Goal: Task Accomplishment & Management: Manage account settings

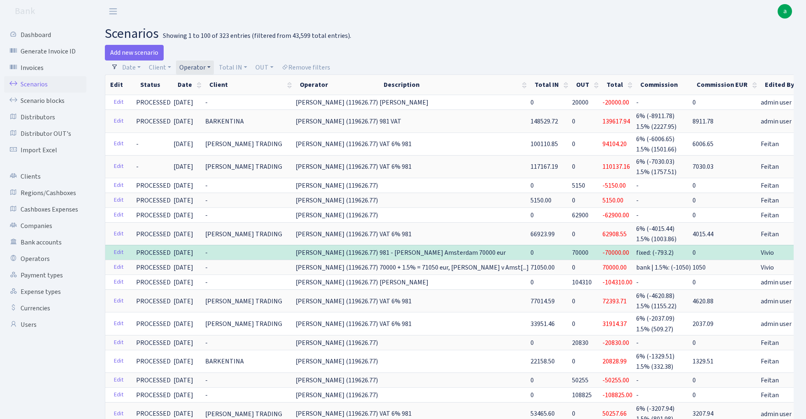
select select "100"
click at [198, 65] on link "Operator" at bounding box center [195, 67] width 38 height 14
click at [209, 98] on input "search" at bounding box center [209, 97] width 60 height 13
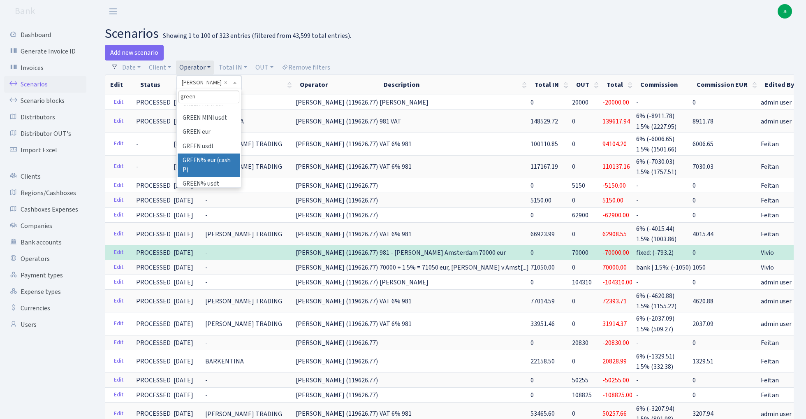
type input "green"
click at [218, 157] on li "GREEN% eur (cash P)" at bounding box center [209, 164] width 62 height 23
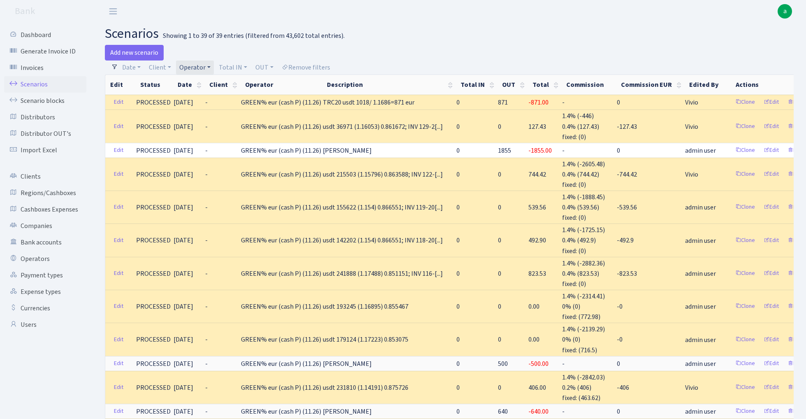
click at [204, 66] on link "Operator" at bounding box center [195, 67] width 38 height 14
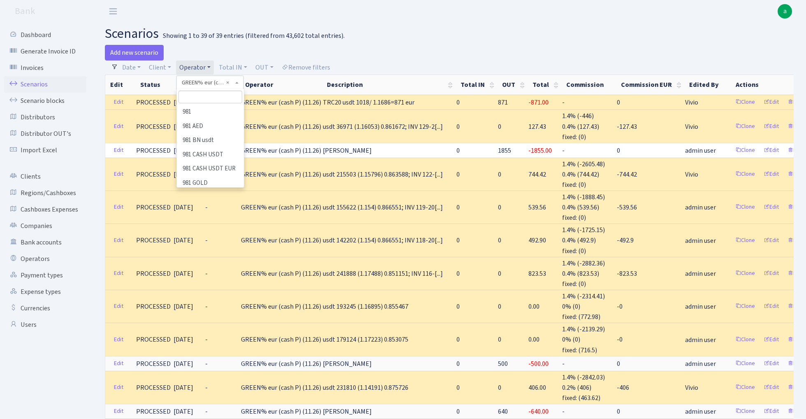
scroll to position [1833, 0]
click at [216, 353] on li "GREEN% usdt" at bounding box center [210, 360] width 65 height 14
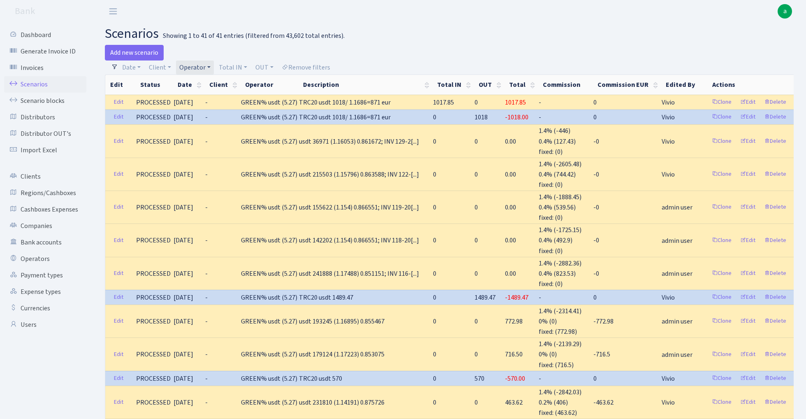
click at [200, 67] on link "Operator" at bounding box center [195, 67] width 38 height 14
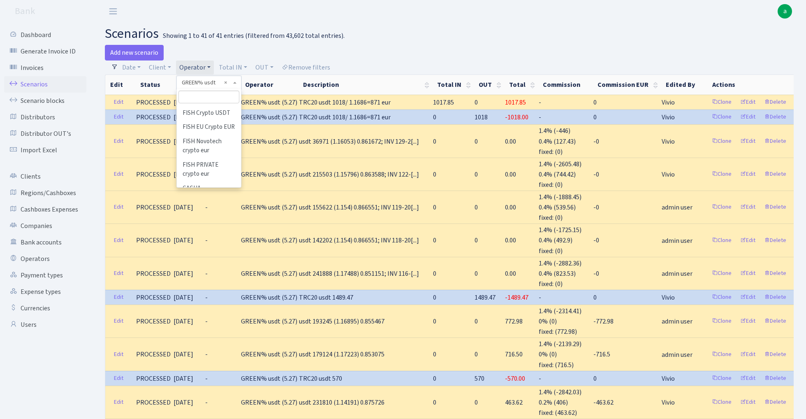
scroll to position [1831, 0]
click at [466, 32] on h2 "scenarios Showing 1 to 41 of 41 entries (filtered from 43,602 total entries)." at bounding box center [449, 34] width 689 height 16
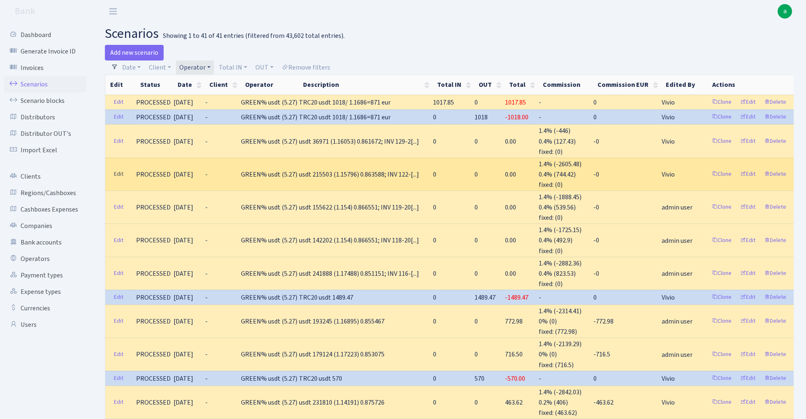
click at [117, 171] on link "Edit" at bounding box center [118, 174] width 17 height 13
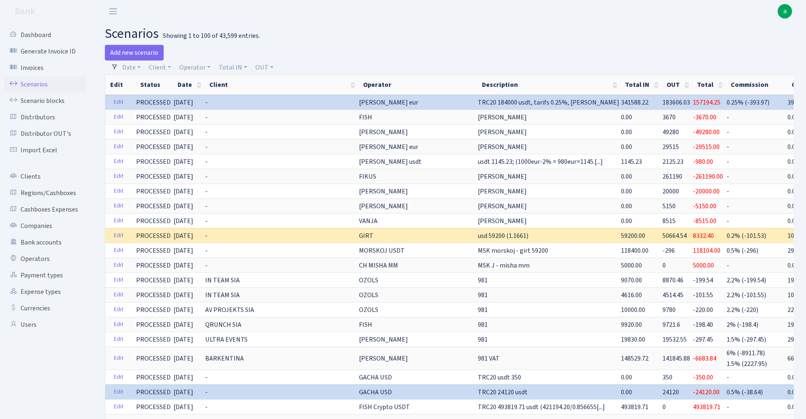
select select "100"
click at [55, 101] on link "Scenario blocks" at bounding box center [45, 101] width 82 height 16
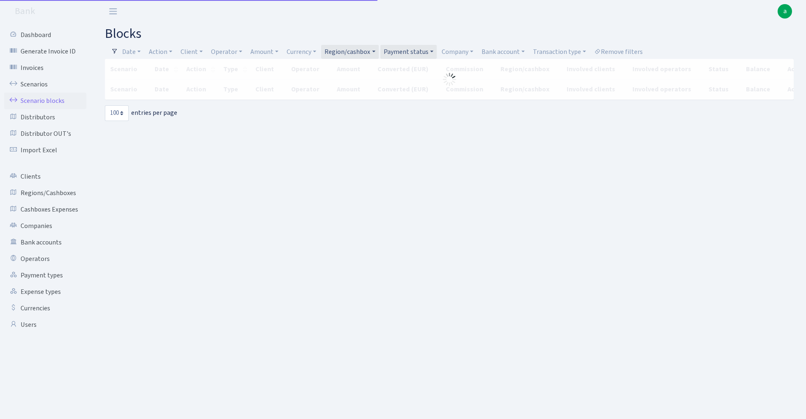
select select "100"
click at [368, 53] on link "Region/cashbox" at bounding box center [349, 52] width 57 height 14
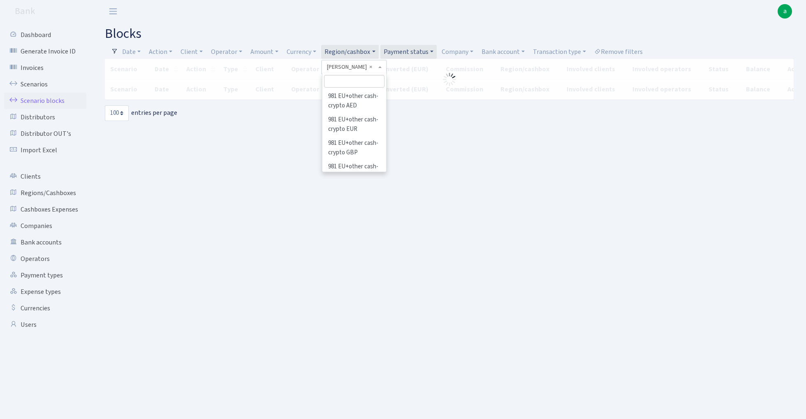
scroll to position [290, 0]
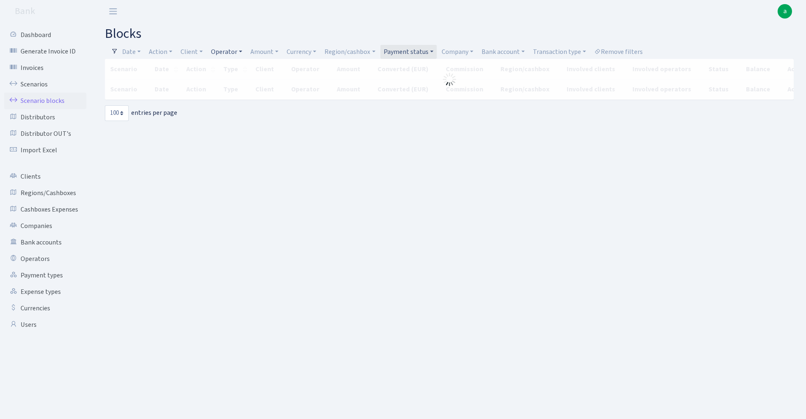
click at [229, 50] on link "Operator" at bounding box center [227, 52] width 38 height 14
click at [233, 81] on input "search" at bounding box center [241, 81] width 60 height 13
type input "sven"
click at [239, 97] on li "[PERSON_NAME]" at bounding box center [241, 96] width 62 height 14
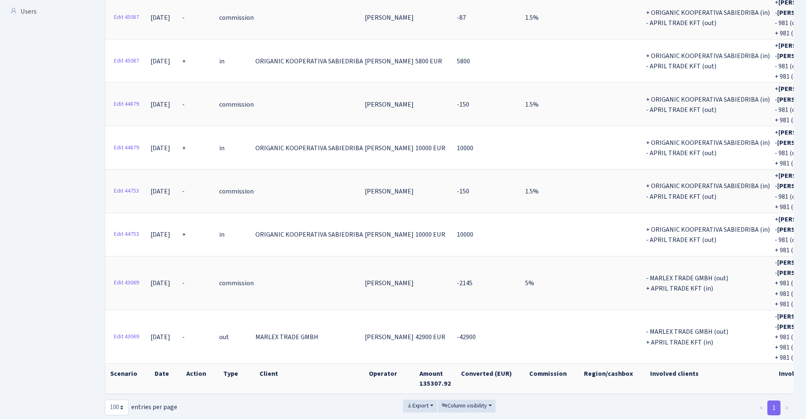
scroll to position [313, 0]
click at [431, 400] on button "Export" at bounding box center [420, 406] width 34 height 13
click at [425, 353] on span "Excel" at bounding box center [420, 357] width 14 height 9
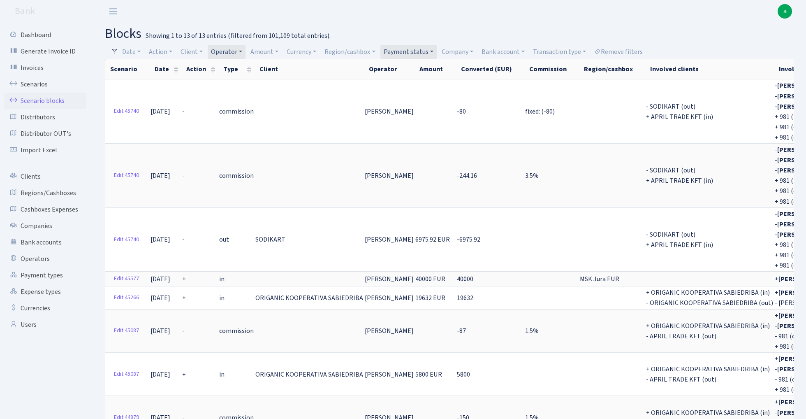
scroll to position [0, 0]
click at [236, 49] on link "Operator" at bounding box center [227, 52] width 38 height 14
click at [237, 80] on input "search" at bounding box center [241, 81] width 60 height 13
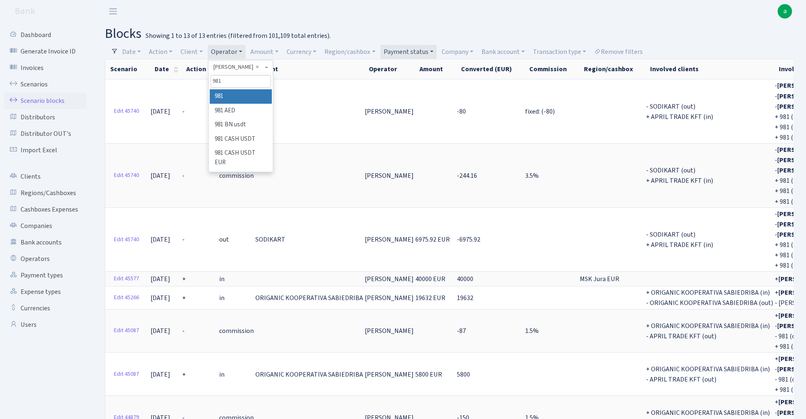
type input "981"
click at [237, 96] on li "981" at bounding box center [241, 96] width 62 height 14
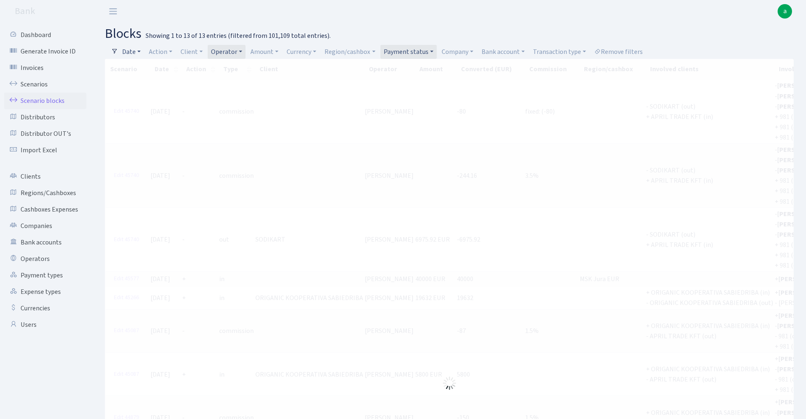
click at [134, 53] on link "Date" at bounding box center [131, 52] width 25 height 14
click at [154, 69] on input "[DATE] - [DATE]" at bounding box center [185, 68] width 98 height 16
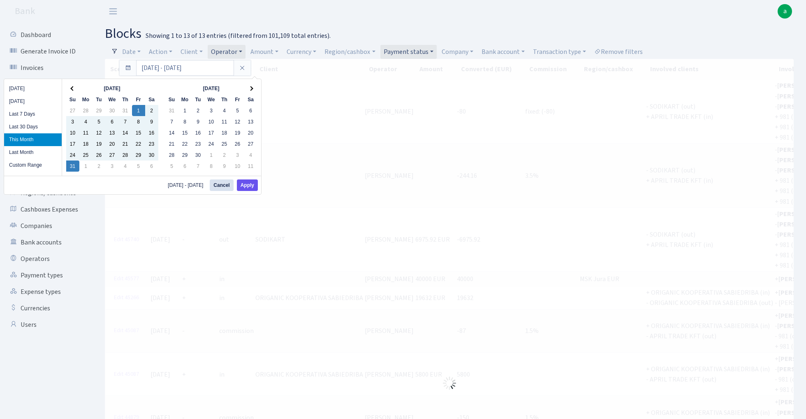
click at [248, 184] on button "Apply" at bounding box center [247, 185] width 21 height 12
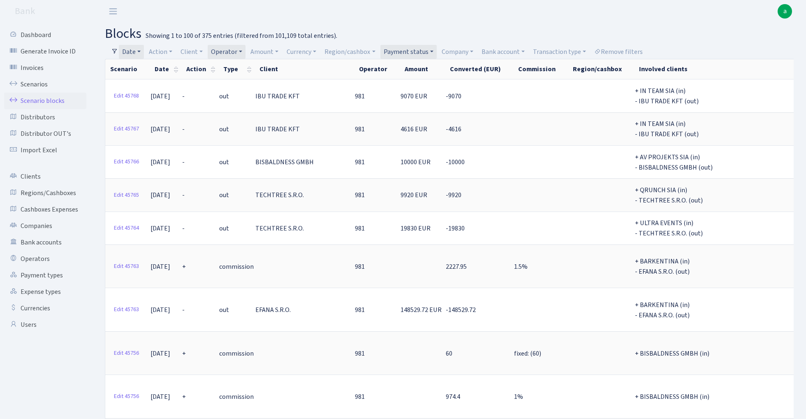
click at [134, 51] on link "Date" at bounding box center [131, 52] width 25 height 14
click at [152, 66] on input "01.08.2025 - 31.08.2025" at bounding box center [185, 68] width 98 height 16
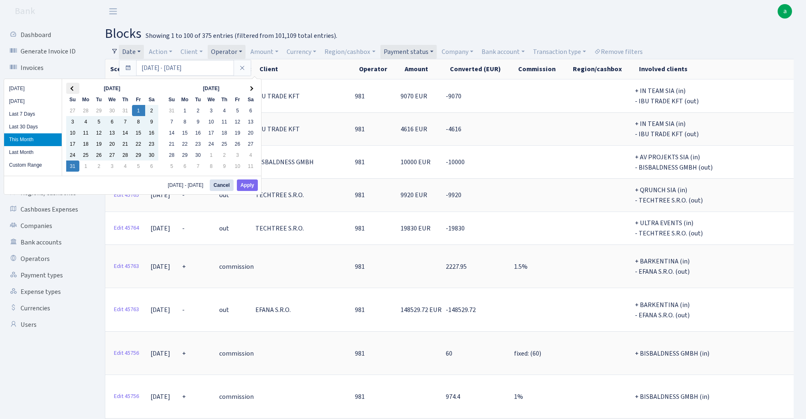
click at [68, 86] on th at bounding box center [72, 88] width 13 height 11
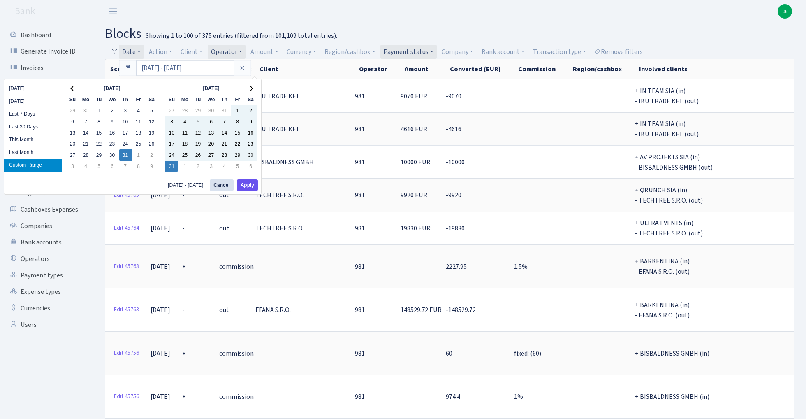
click at [246, 188] on button "Apply" at bounding box center [247, 185] width 21 height 12
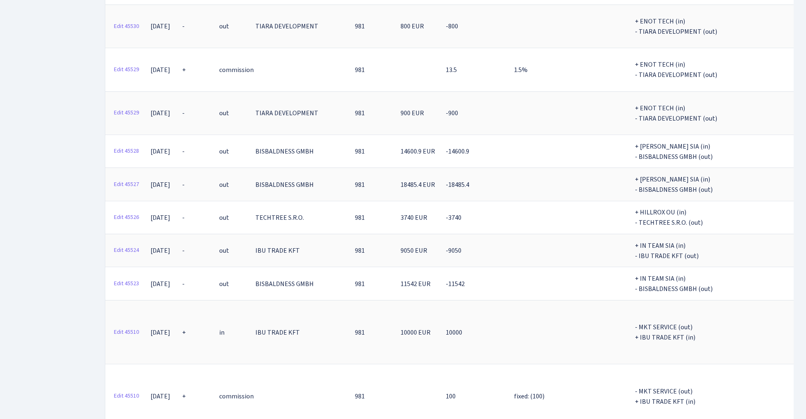
scroll to position [3883, 0]
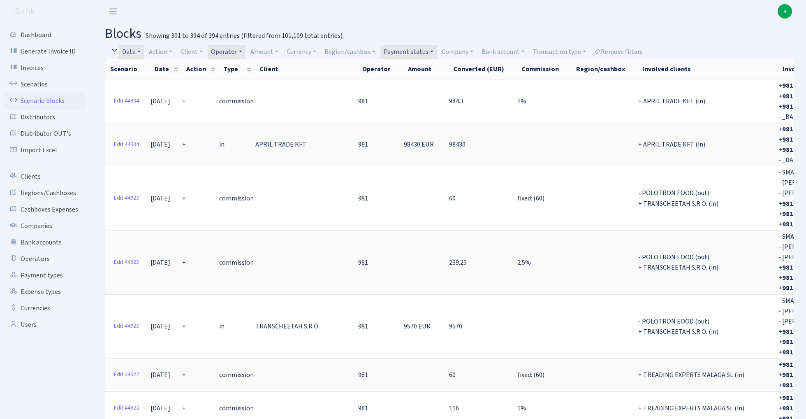
scroll to position [0, 0]
click at [139, 54] on link "Date" at bounding box center [131, 52] width 25 height 14
click at [153, 67] on input "31.07.2025 - 31.08.2025" at bounding box center [185, 68] width 98 height 16
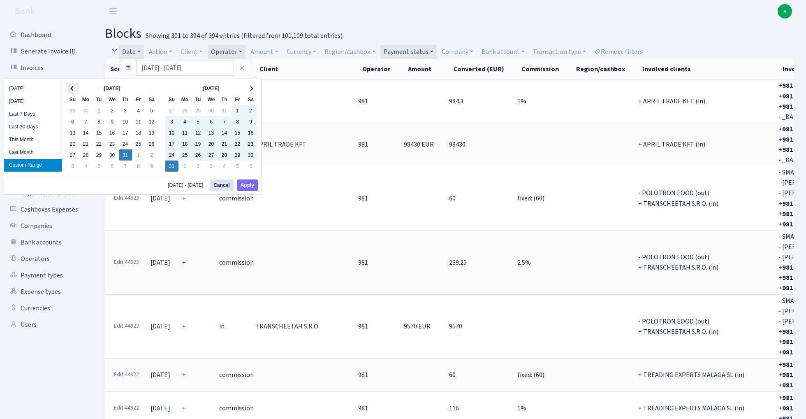
click at [73, 88] on span at bounding box center [72, 88] width 5 height 5
click at [251, 184] on button "Apply" at bounding box center [247, 185] width 21 height 12
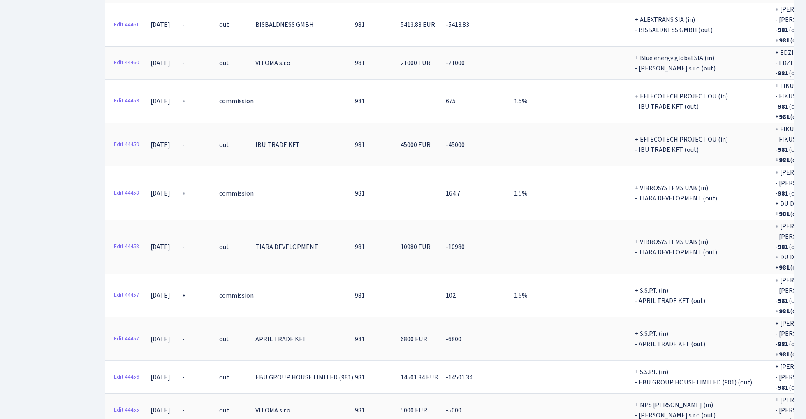
scroll to position [3896, 0]
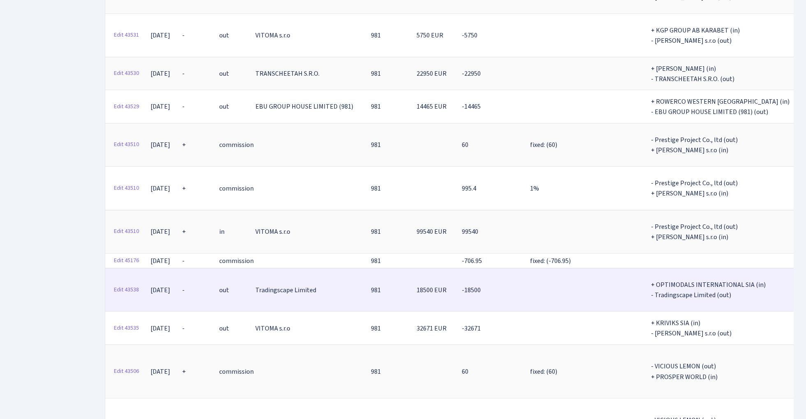
scroll to position [0, 0]
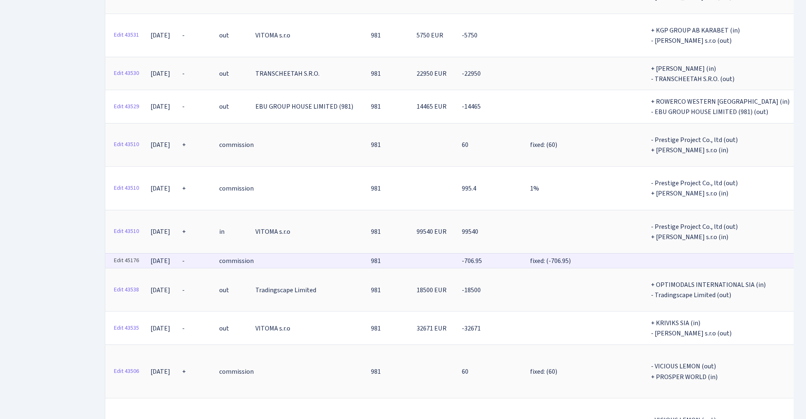
click at [130, 254] on link "Edit 45176" at bounding box center [126, 260] width 33 height 13
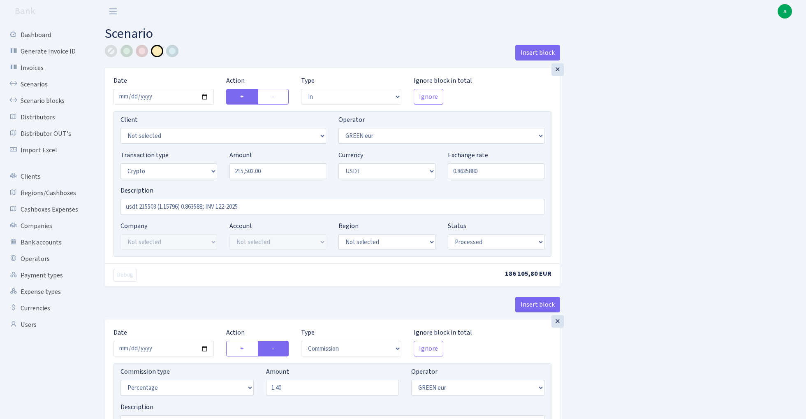
select select "in"
select select "461"
select select "3"
select select "6"
select select "processed"
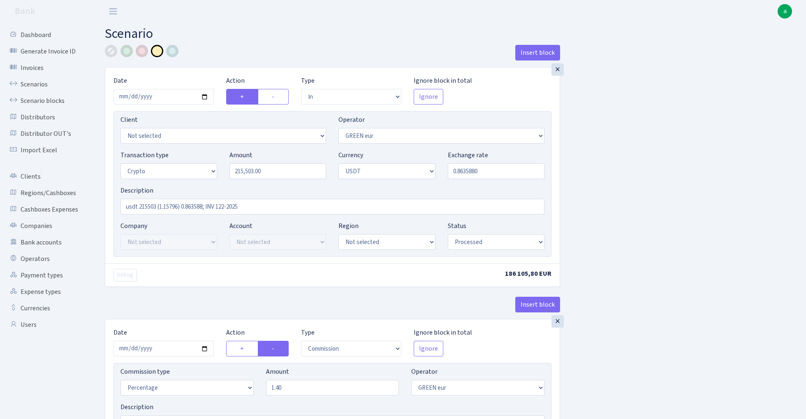
select select "commission"
select select "461"
select select "processed"
select select "out"
select select "462"
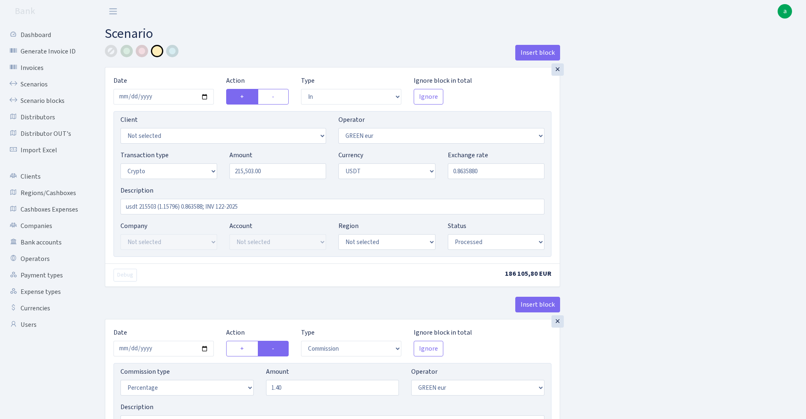
select select "15"
select select "6"
select select "processed"
select select "commission"
select select "463"
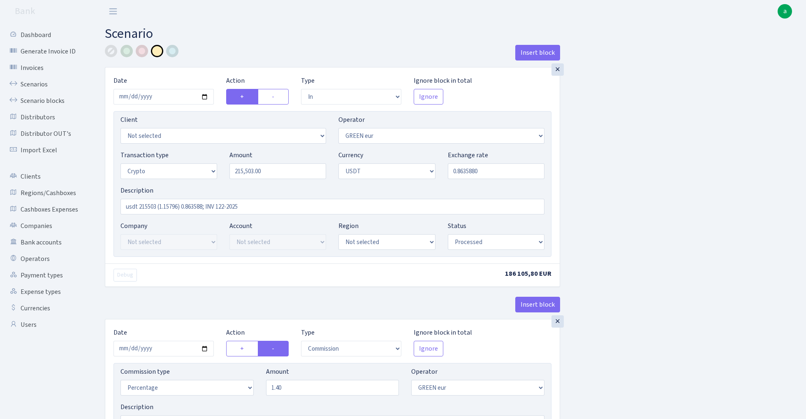
select select "processed"
select select "commission"
select select "fixed"
select select "464"
select select "processed"
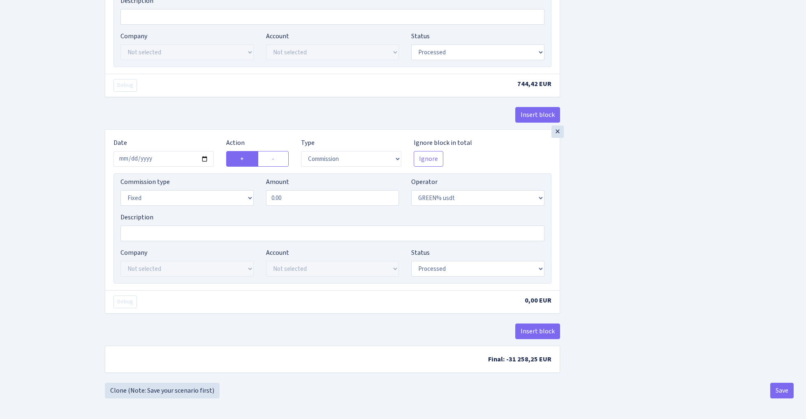
scroll to position [880, 0]
click at [303, 197] on input "0.00" at bounding box center [332, 198] width 133 height 16
type input "862.01"
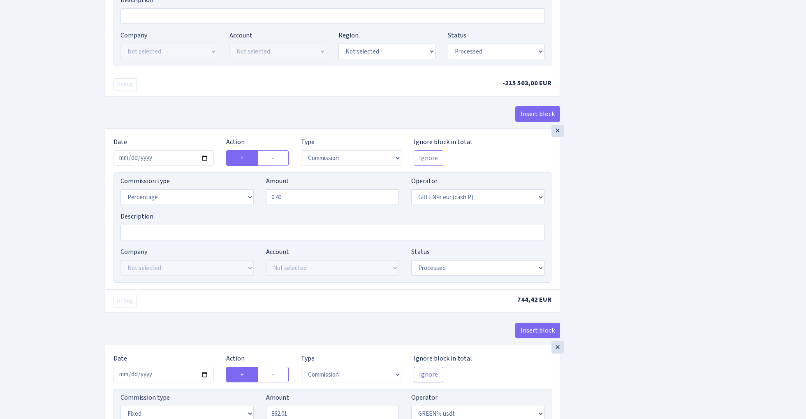
scroll to position [634, 0]
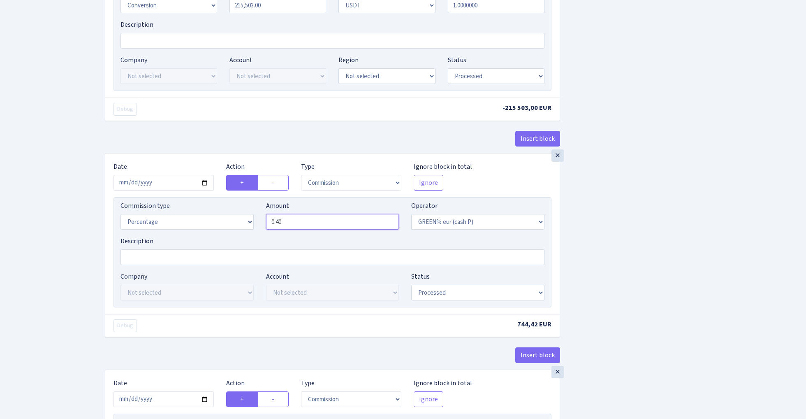
click at [297, 223] on input "0.40" at bounding box center [332, 222] width 133 height 16
type input "0.00"
click at [649, 246] on div "Insert block × Date 2025-08-05 Action + - Type --- In Out Commission Field requ…" at bounding box center [449, 17] width 701 height 1212
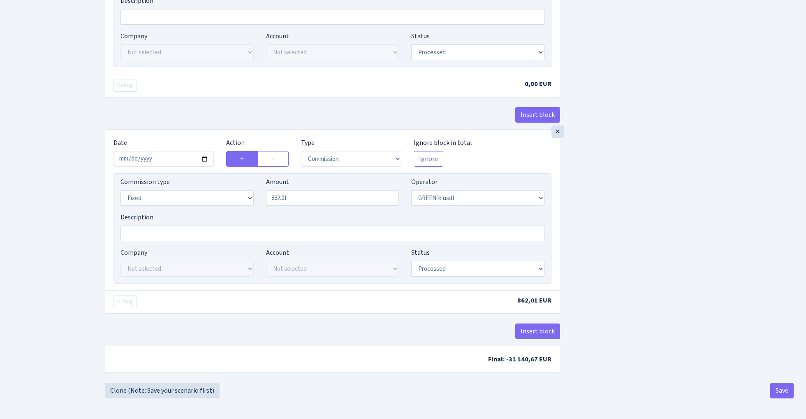
scroll to position [880, 0]
click at [780, 391] on button "Save" at bounding box center [782, 391] width 23 height 16
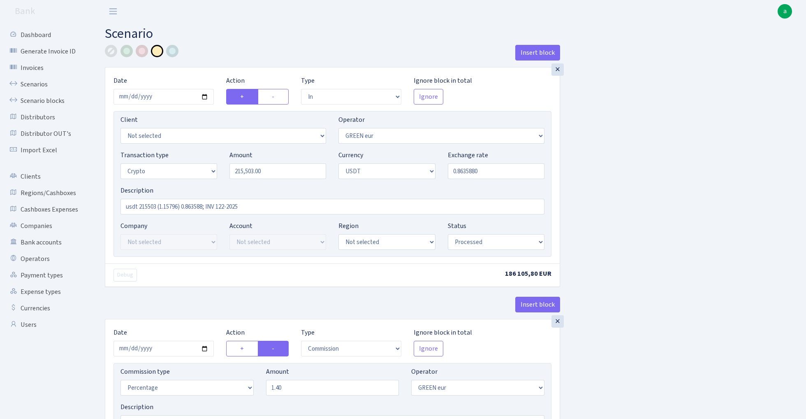
select select "in"
select select "461"
select select "3"
select select "6"
select select "processed"
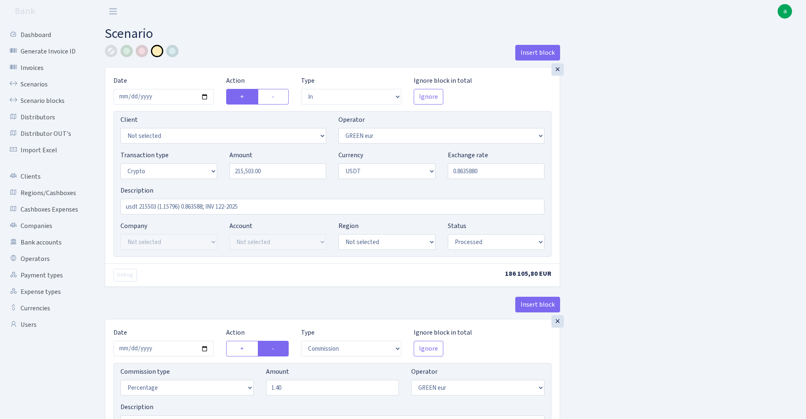
select select "commission"
select select "461"
select select "processed"
select select "out"
select select "462"
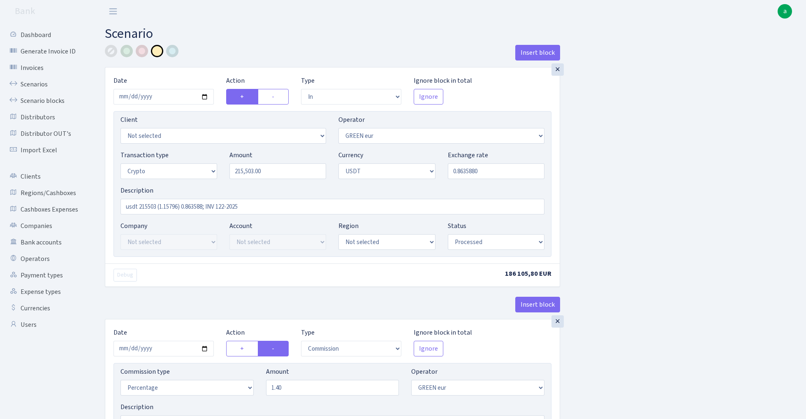
select select "15"
select select "6"
select select "processed"
select select "commission"
select select "463"
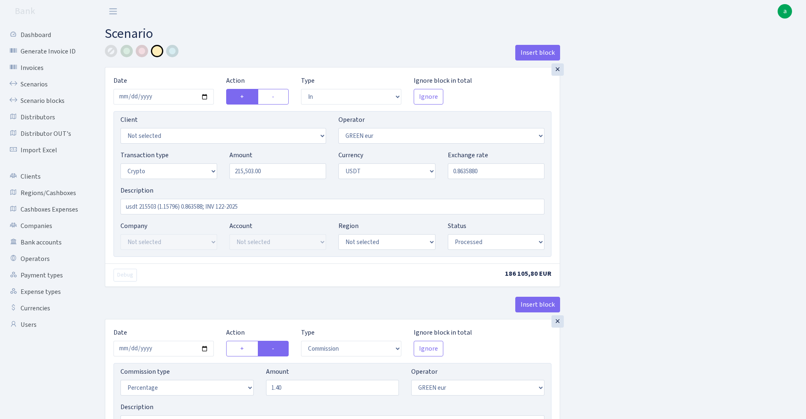
select select "processed"
select select "commission"
select select "fixed"
select select "464"
select select "processed"
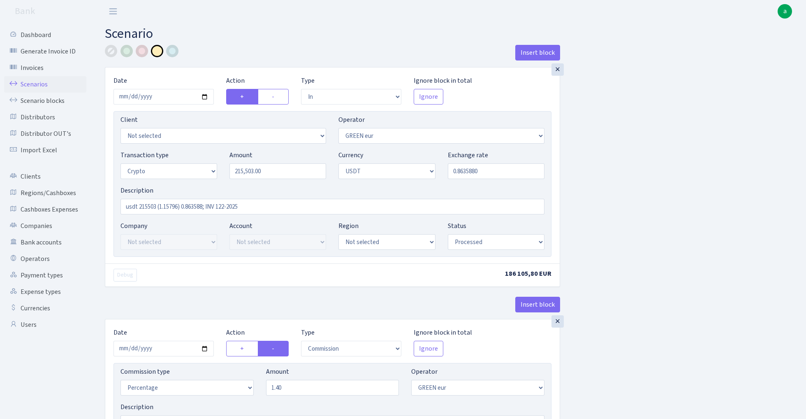
click at [28, 82] on link "Scenarios" at bounding box center [45, 84] width 82 height 16
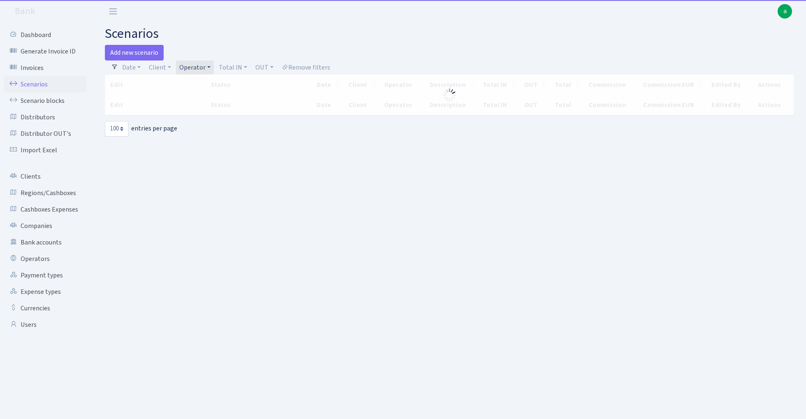
select select "100"
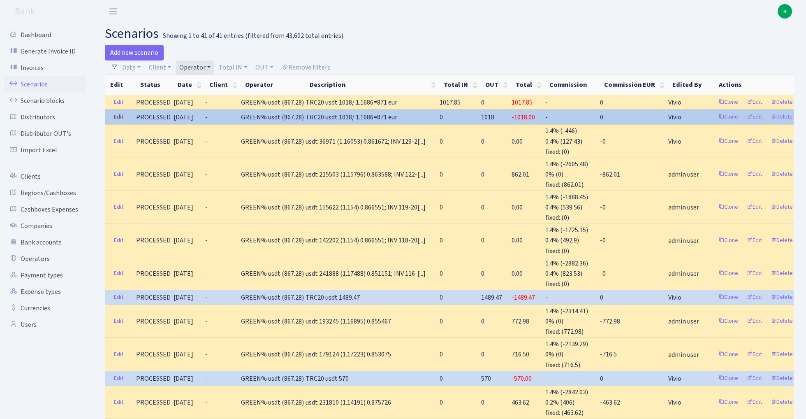
click at [117, 116] on link "Edit" at bounding box center [118, 117] width 17 height 13
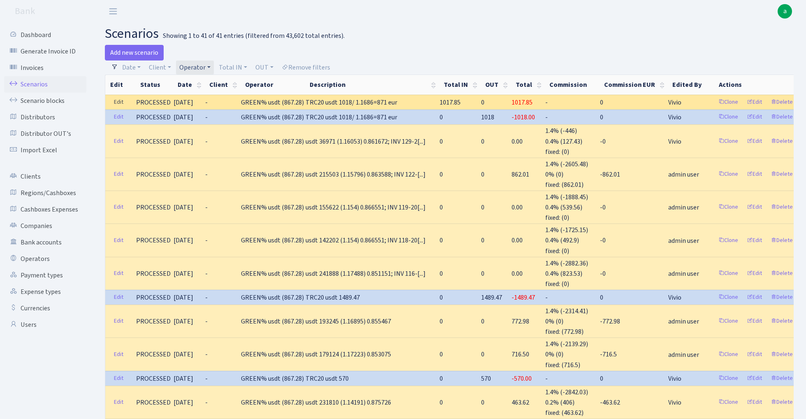
click at [118, 100] on link "Edit" at bounding box center [118, 102] width 17 height 13
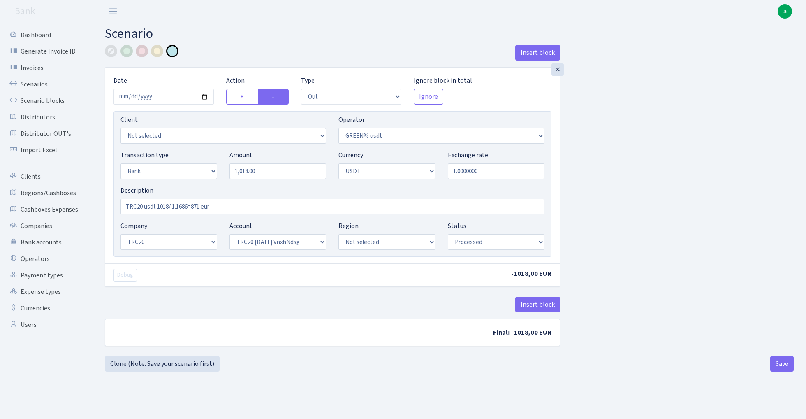
select select "out"
select select "464"
select select "2"
select select "6"
select select "20"
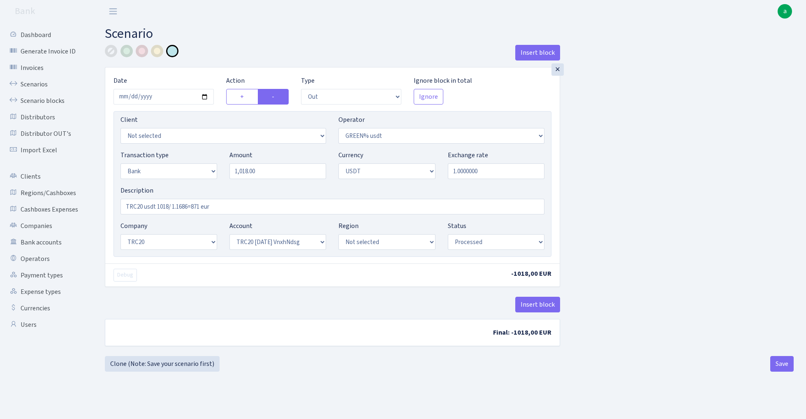
select select "66"
select select "processed"
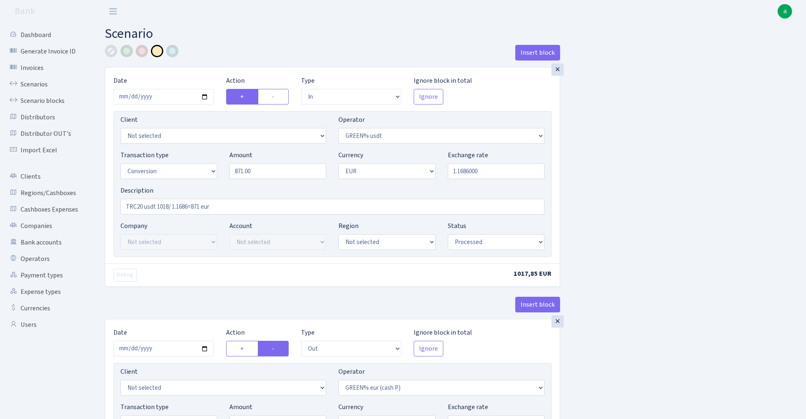
select select "in"
select select "464"
select select "15"
select select "1"
select select "processed"
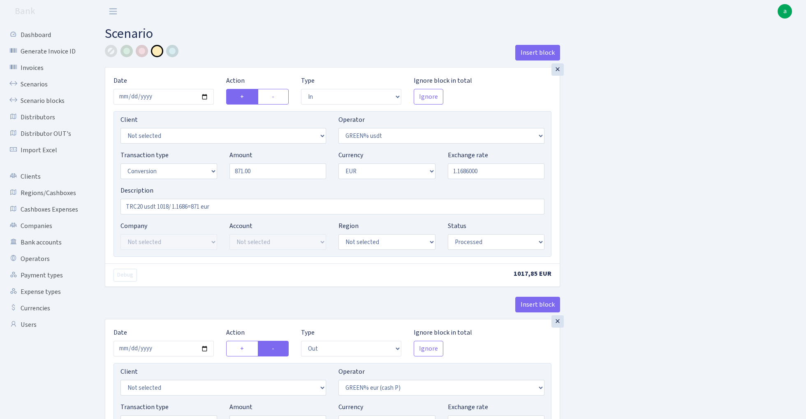
select select "out"
select select "463"
select select "15"
select select "1"
select select "processed"
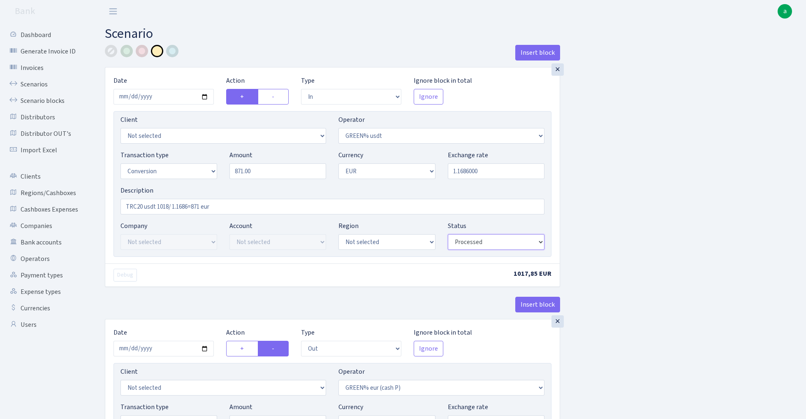
select select "pending"
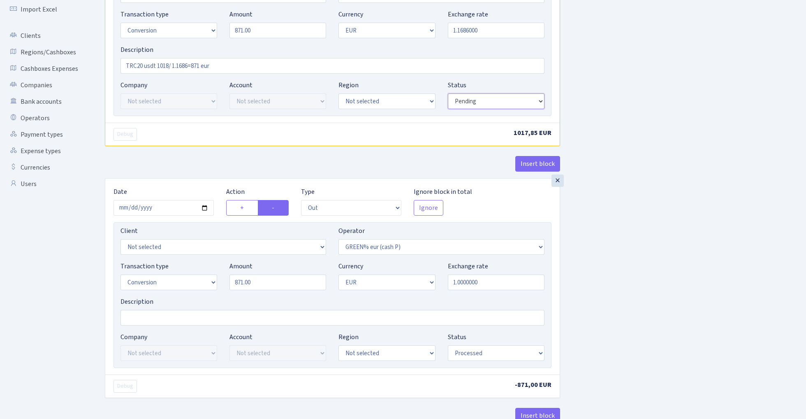
scroll to position [224, 0]
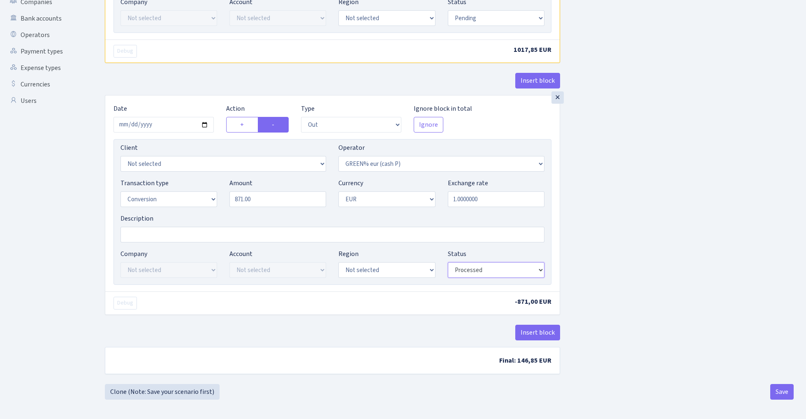
select select "pending"
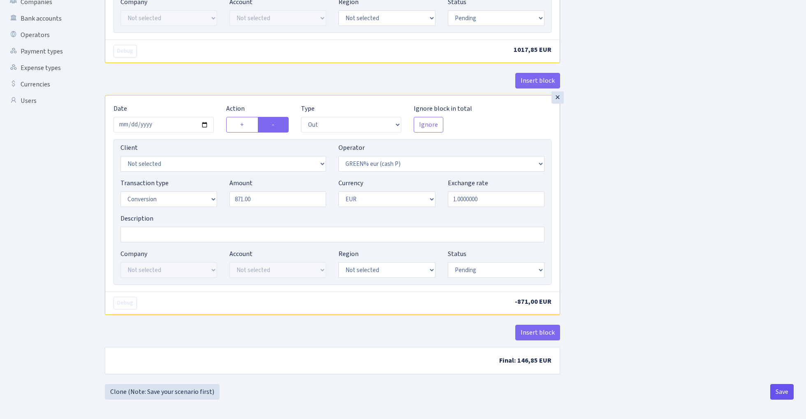
click at [777, 399] on button "Save" at bounding box center [782, 392] width 23 height 16
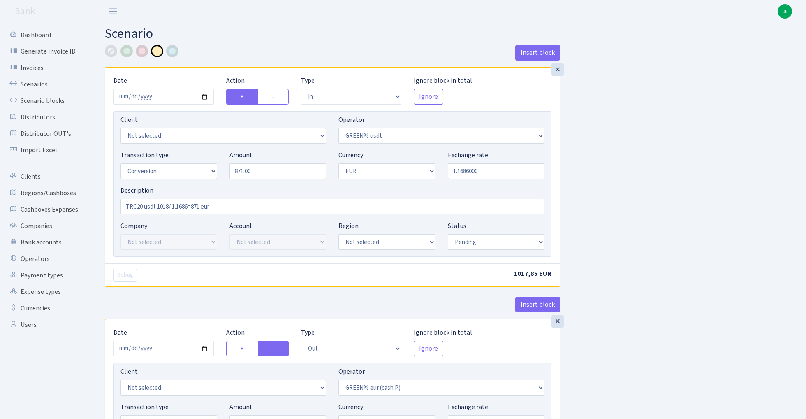
select select "in"
select select "464"
select select "15"
select select "1"
select select "pending"
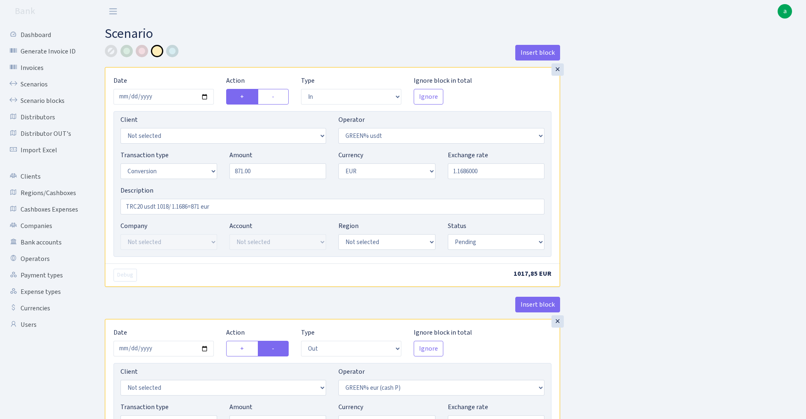
select select "out"
select select "463"
select select "15"
select select "1"
select select "pending"
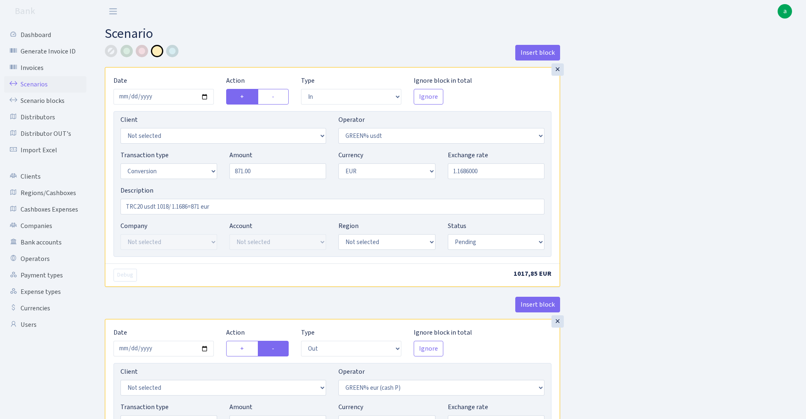
click at [23, 84] on link "Scenarios" at bounding box center [45, 84] width 82 height 16
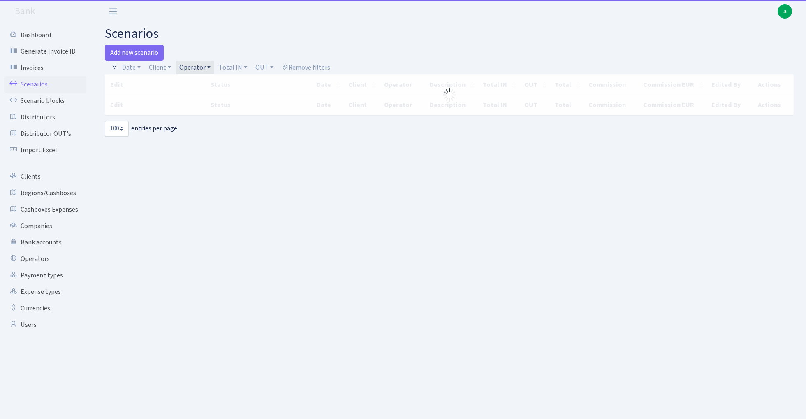
select select "100"
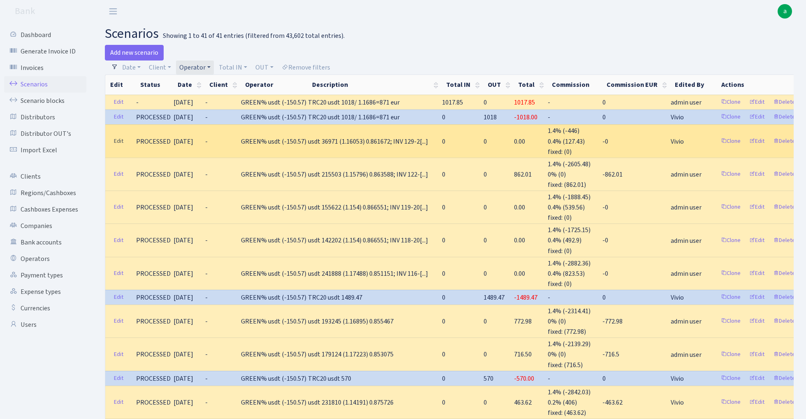
click at [114, 141] on link "Edit" at bounding box center [118, 141] width 17 height 13
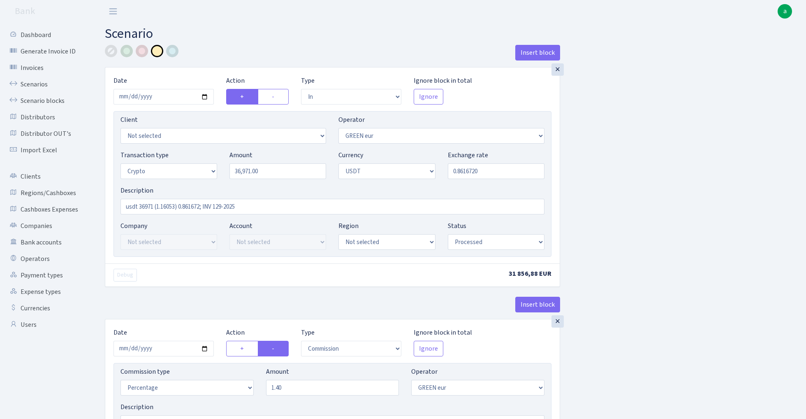
select select "in"
select select "461"
select select "3"
select select "6"
select select "processed"
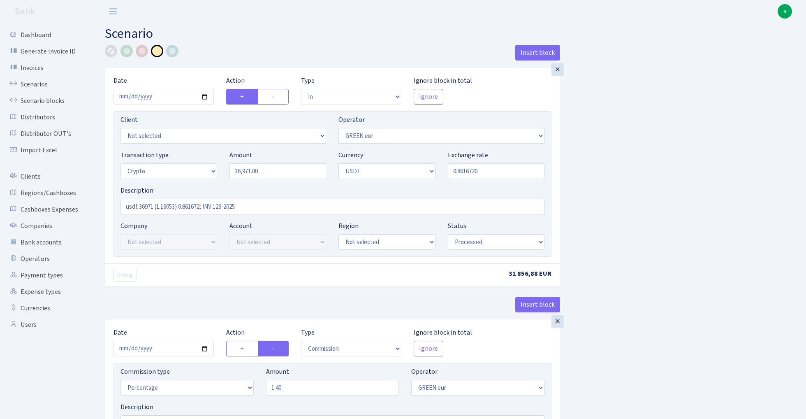
select select "commission"
select select "461"
select select "processed"
select select "out"
select select "462"
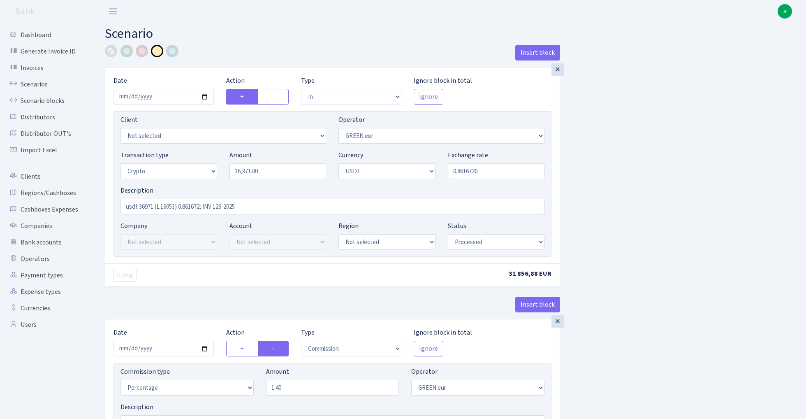
select select "15"
select select "6"
select select "processed"
select select "commission"
select select "463"
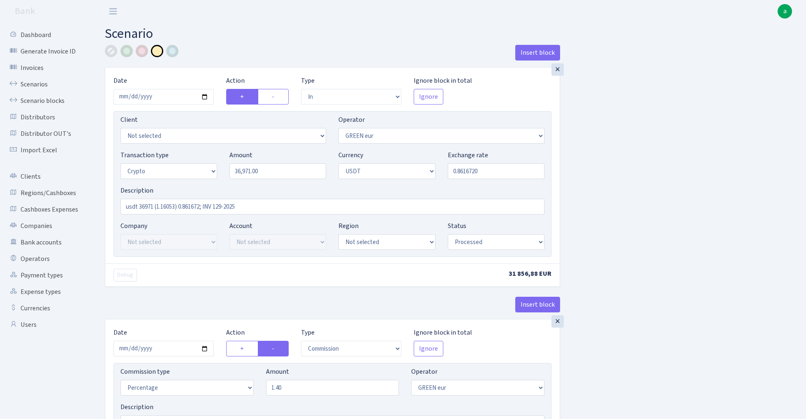
select select "processed"
select select "commission"
select select "fixed"
select select "464"
select select "processed"
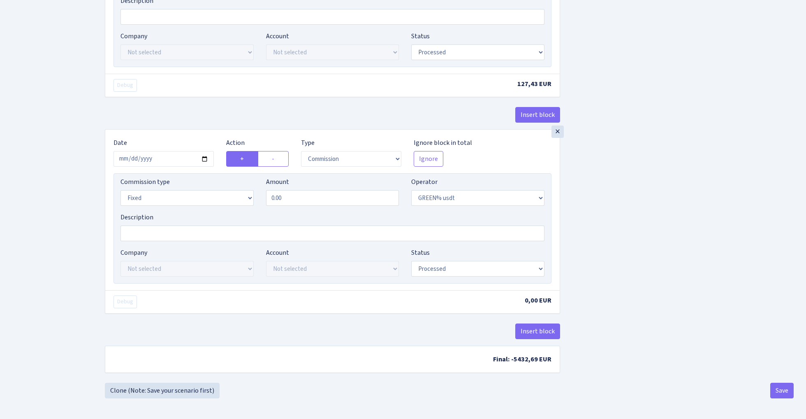
scroll to position [880, 0]
click at [300, 195] on input "0.00" at bounding box center [332, 198] width 133 height 16
paste input "147.884"
type input "147.88"
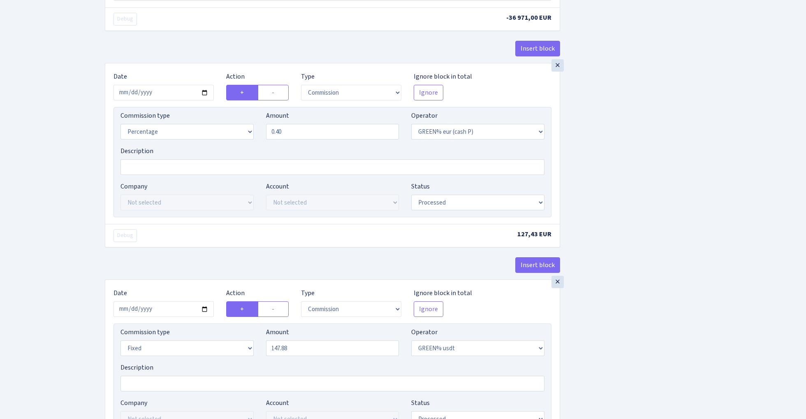
scroll to position [713, 0]
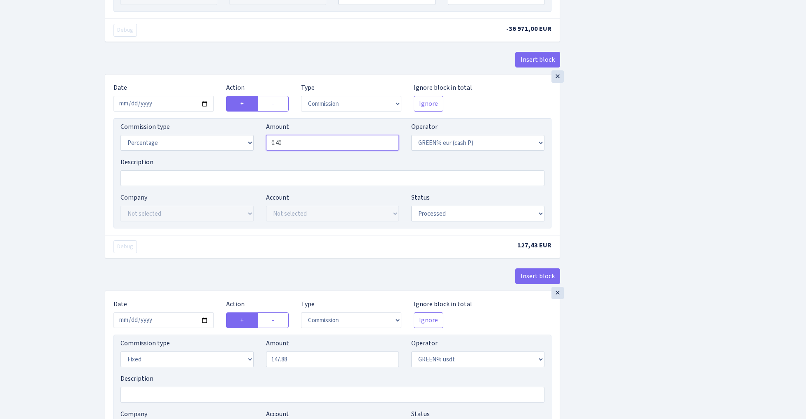
click at [315, 145] on input "0.40" at bounding box center [332, 143] width 133 height 16
type input "0.00"
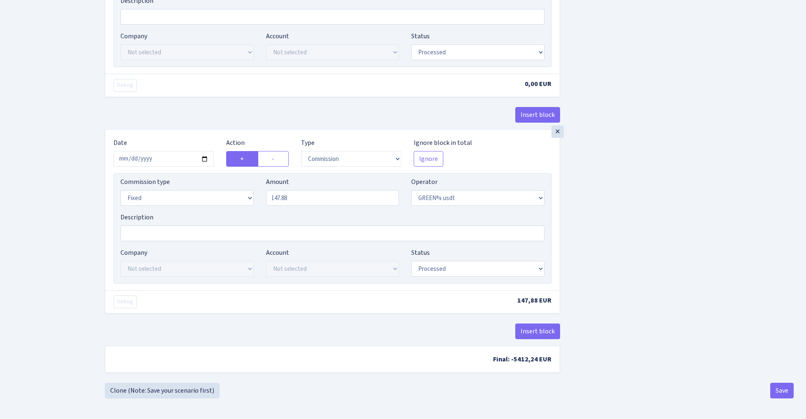
scroll to position [880, 0]
click at [778, 390] on button "Save" at bounding box center [782, 391] width 23 height 16
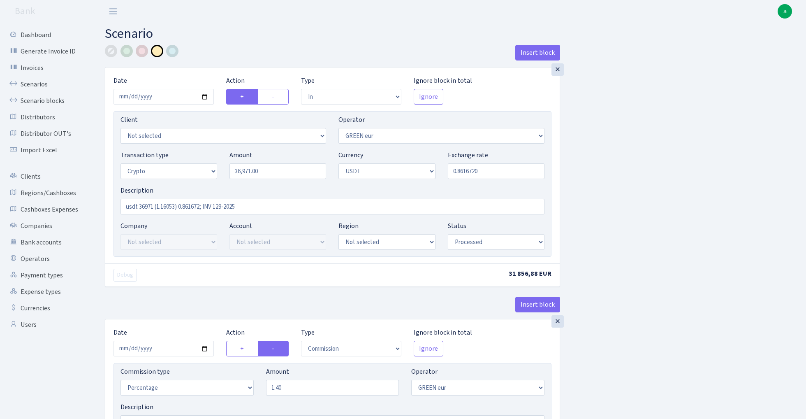
select select "in"
select select "461"
select select "3"
select select "6"
select select "processed"
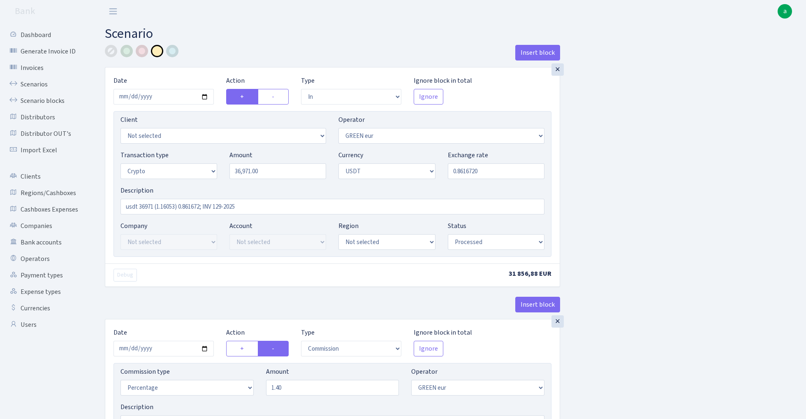
select select "commission"
select select "461"
select select "processed"
select select "out"
select select "462"
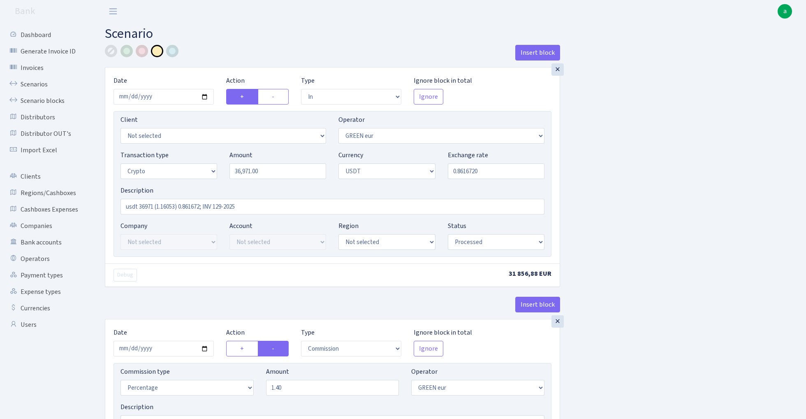
select select "15"
select select "6"
select select "processed"
select select "commission"
select select "463"
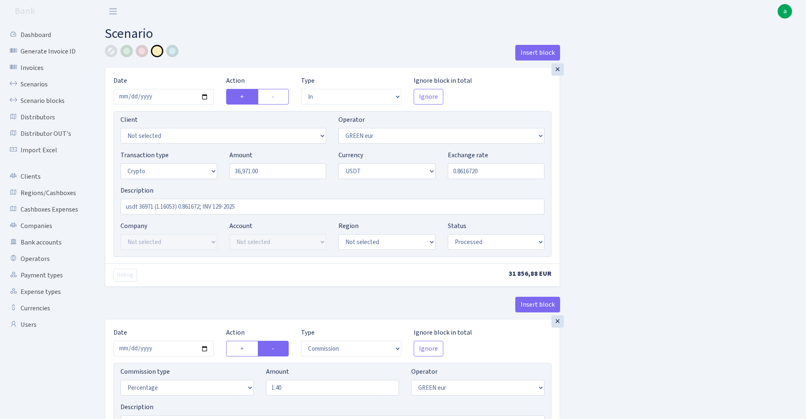
select select "processed"
select select "commission"
select select "fixed"
select select "464"
select select "processed"
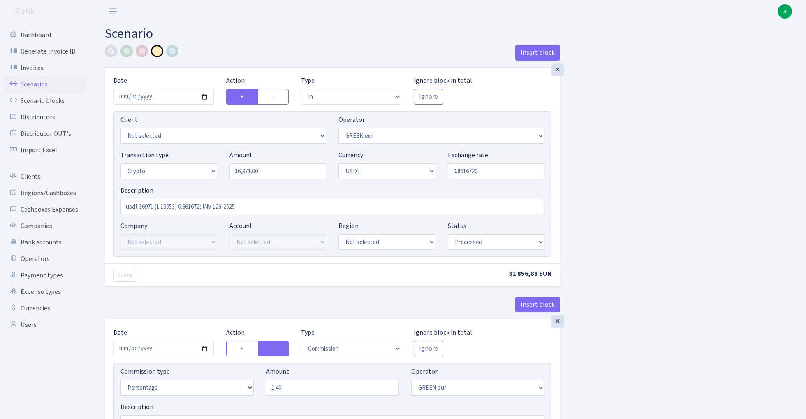
click at [32, 84] on link "Scenarios" at bounding box center [45, 84] width 82 height 16
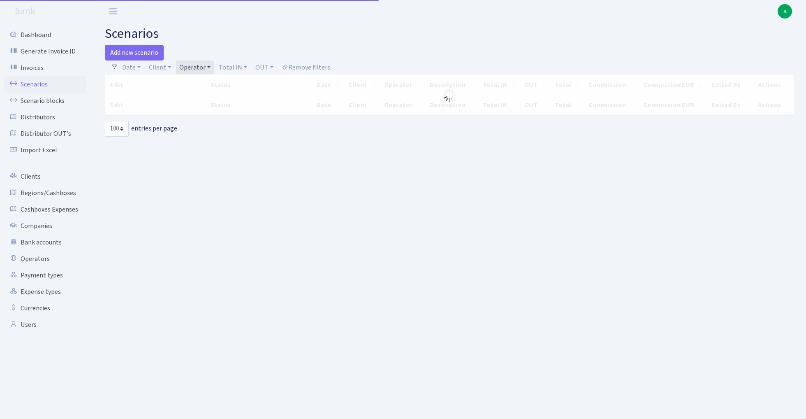
select select "100"
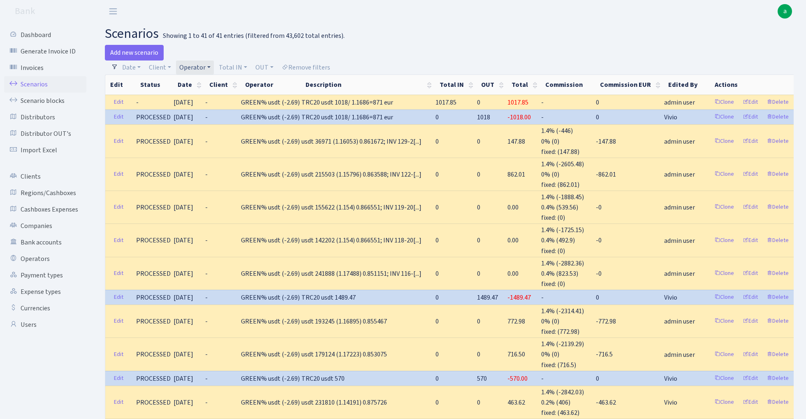
click at [198, 65] on link "Operator" at bounding box center [195, 67] width 38 height 14
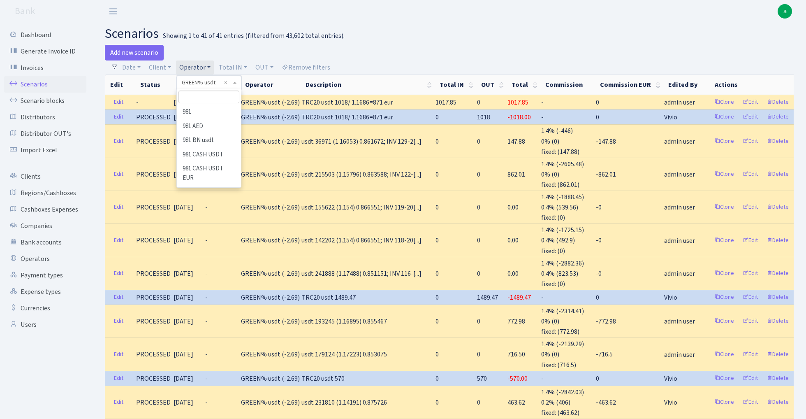
scroll to position [1881, 0]
click at [216, 96] on input "search" at bounding box center [209, 97] width 60 height 13
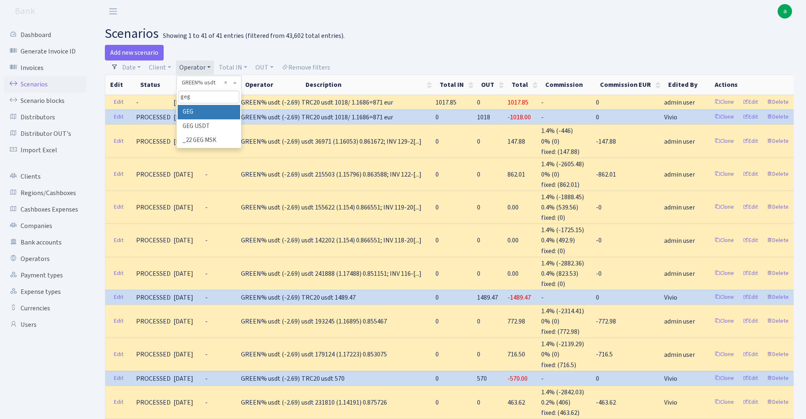
type input "geg"
click at [222, 110] on li "GEG" at bounding box center [209, 112] width 62 height 14
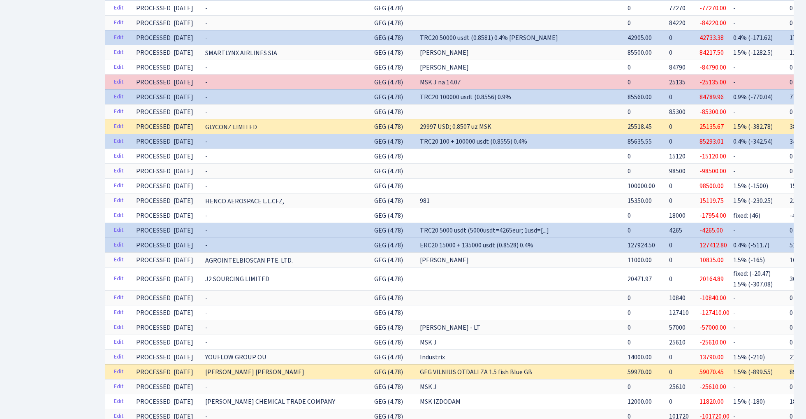
scroll to position [697, 0]
click at [118, 194] on link "Edit" at bounding box center [118, 200] width 17 height 13
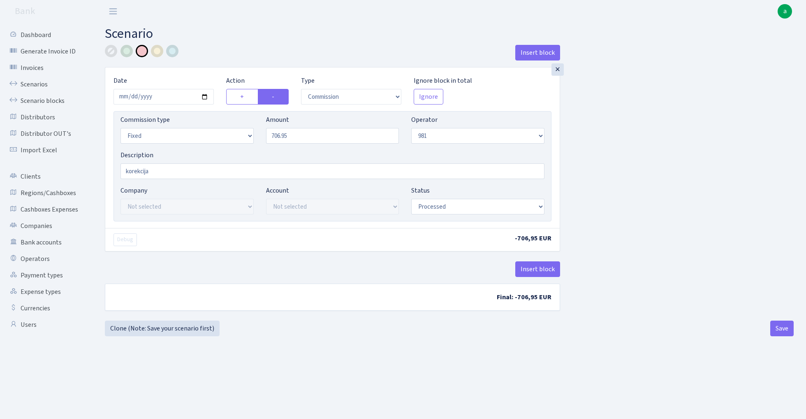
select select "commission"
select select "fixed"
select select "61"
select select "pending"
click at [782, 328] on button "Save" at bounding box center [782, 328] width 23 height 16
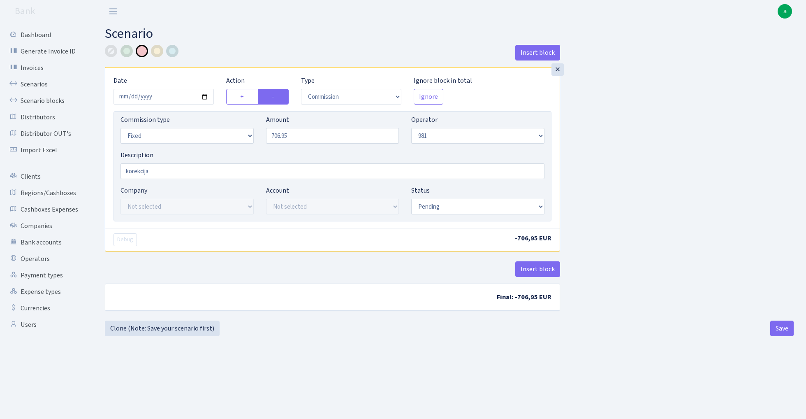
select select "commission"
select select "fixed"
select select "61"
select select "pending"
click at [51, 99] on link "Scenario blocks" at bounding box center [45, 101] width 82 height 16
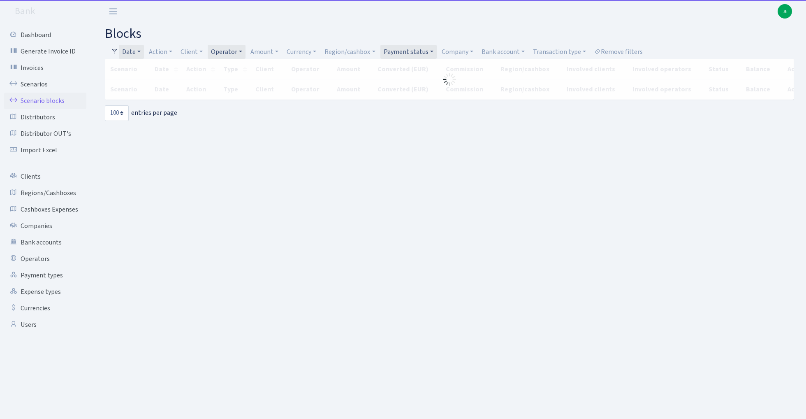
select select "100"
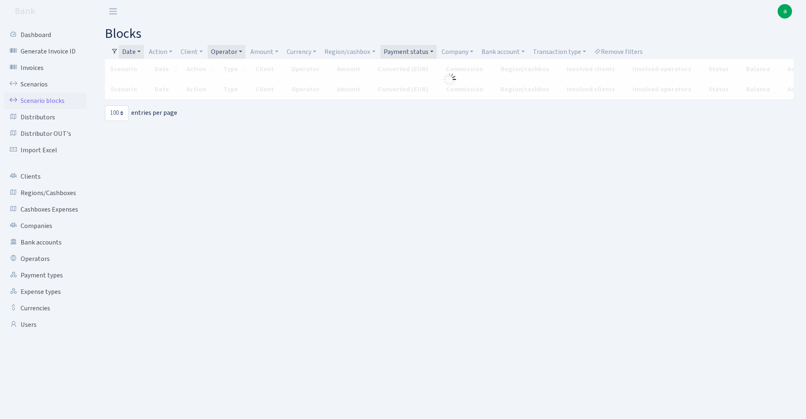
click at [134, 50] on link "Date" at bounding box center [131, 52] width 25 height 14
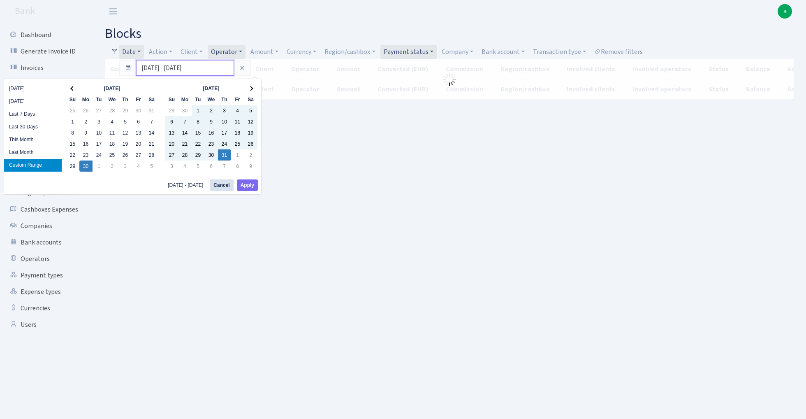
click at [161, 68] on input "30.06.2025 - 31.07.2025" at bounding box center [185, 68] width 98 height 16
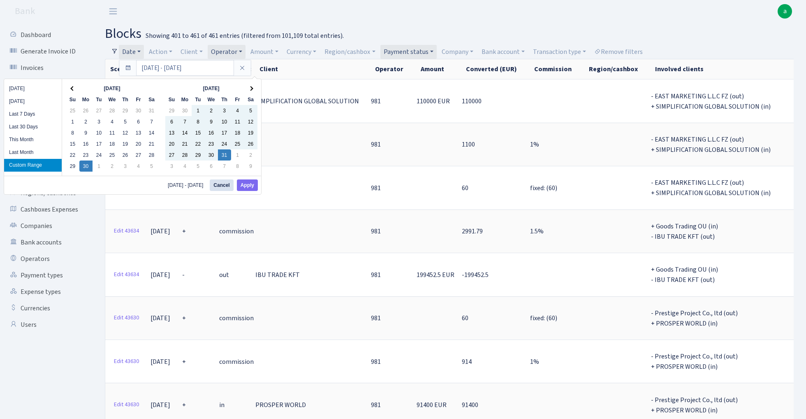
click at [362, 30] on h2 "blocks Showing 401 to 461 of 461 entries (filtered from 101,109 total entries)." at bounding box center [449, 34] width 689 height 16
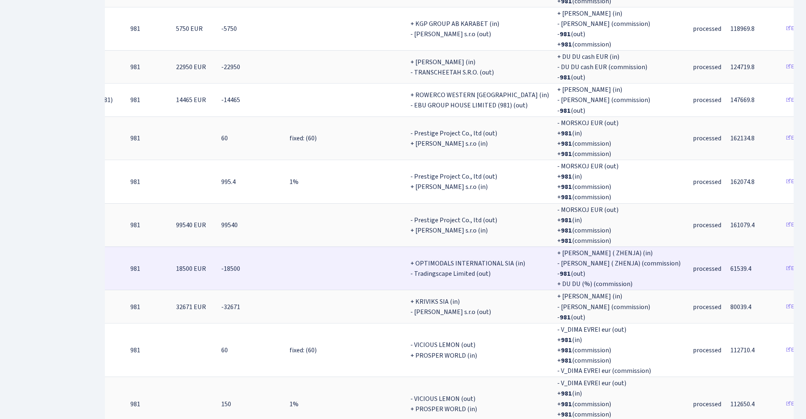
scroll to position [0, 240]
click at [731, 264] on span "61539.4" at bounding box center [741, 268] width 21 height 9
copy span "61539.4"
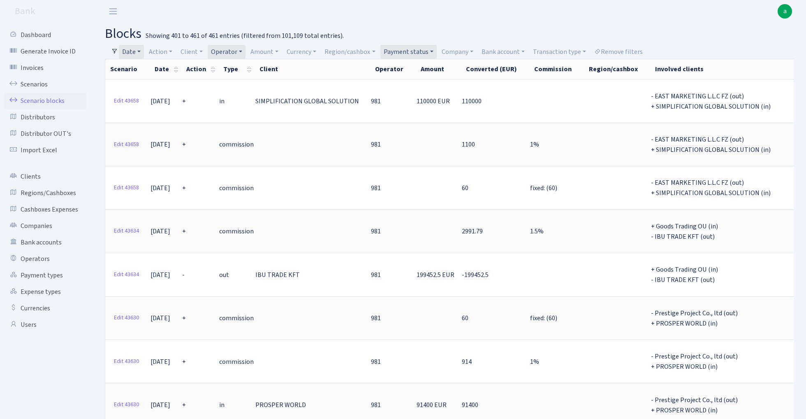
scroll to position [0, 0]
click at [138, 53] on link "Date" at bounding box center [131, 52] width 25 height 14
click at [156, 68] on input "30.06.2025 - 31.07.2025" at bounding box center [185, 68] width 98 height 16
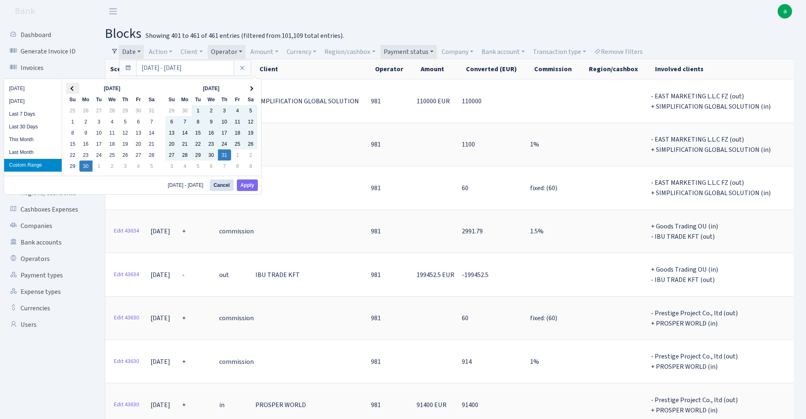
click at [71, 89] on th at bounding box center [72, 88] width 13 height 11
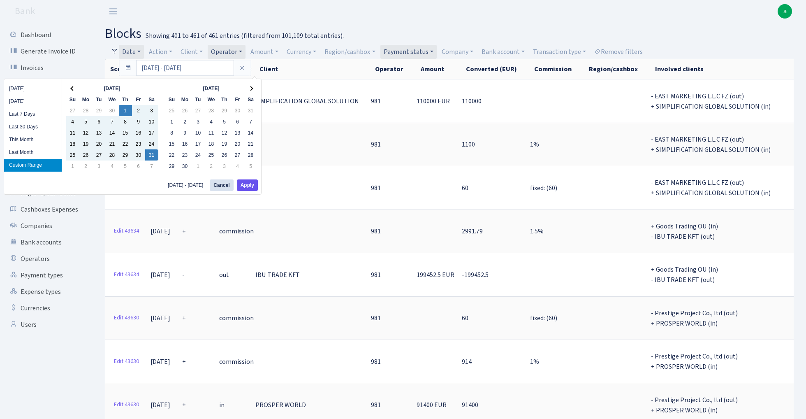
click at [247, 186] on button "Apply" at bounding box center [247, 185] width 21 height 12
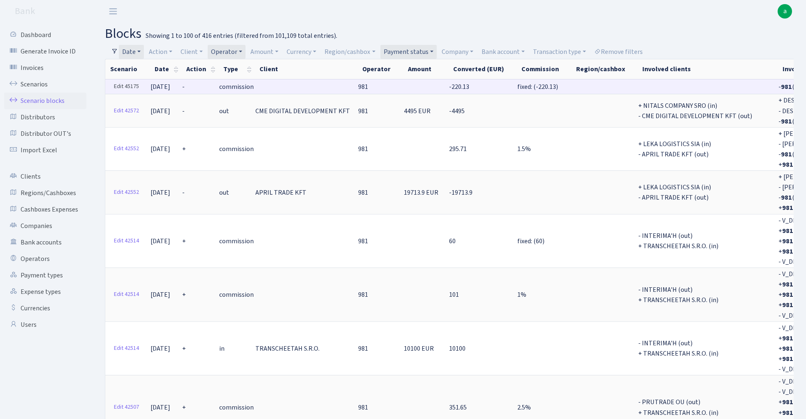
click at [130, 86] on link "Edit 45175" at bounding box center [126, 86] width 33 height 13
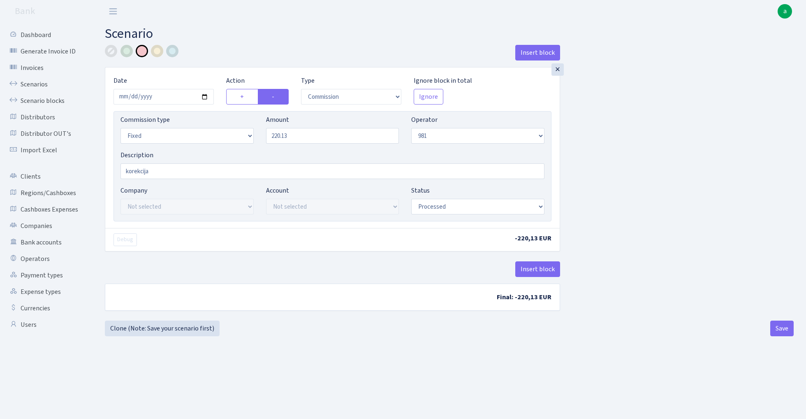
select select "commission"
select select "fixed"
select select "61"
select select "processed"
click at [300, 137] on input "220.13" at bounding box center [332, 136] width 133 height 16
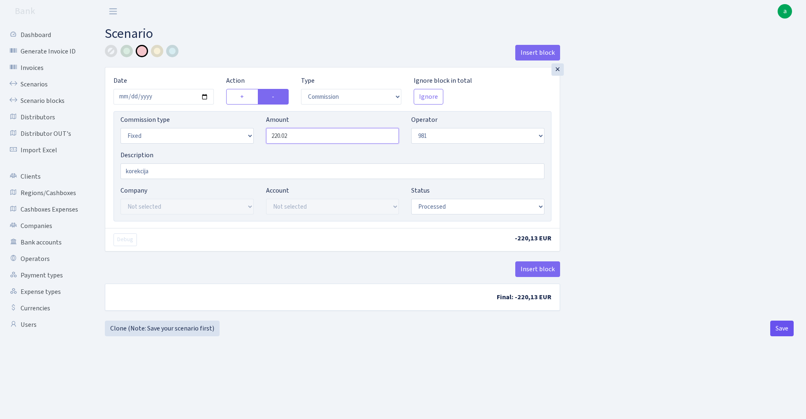
type input "220.02"
click at [782, 330] on button "Save" at bounding box center [782, 328] width 23 height 16
select select "commission"
select select "fixed"
select select "61"
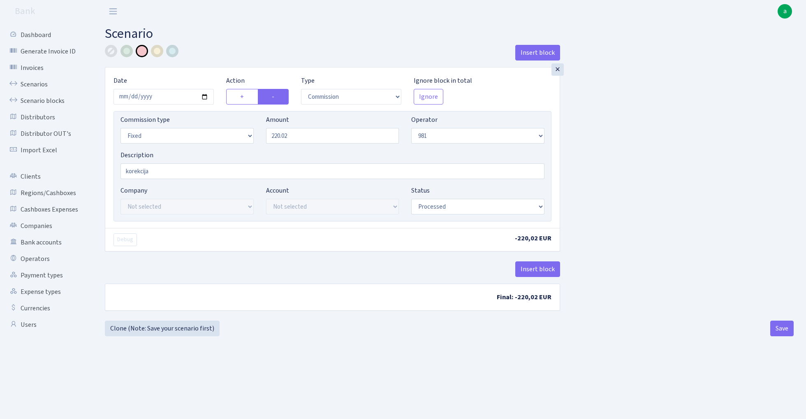
select select "processed"
click at [53, 101] on link "Scenario blocks" at bounding box center [45, 101] width 82 height 16
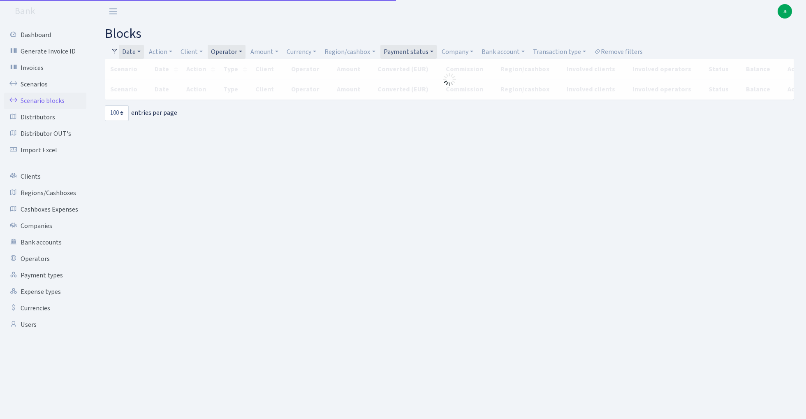
select select "100"
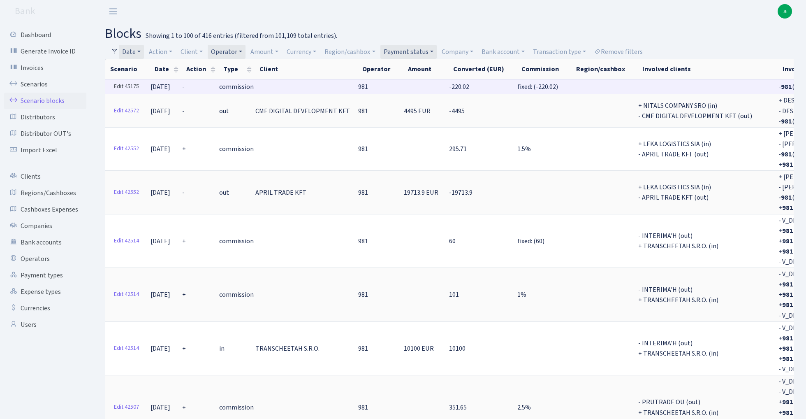
click at [125, 85] on link "Edit 45175" at bounding box center [126, 86] width 33 height 13
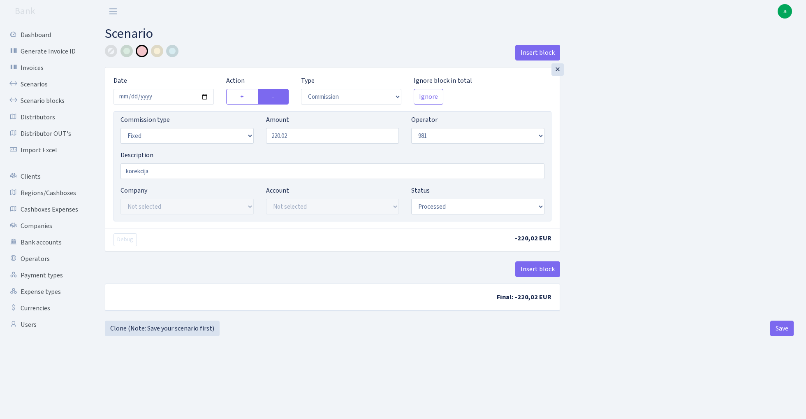
select select "commission"
select select "fixed"
select select "61"
select select "processed"
click at [303, 138] on input "220.02" at bounding box center [332, 136] width 133 height 16
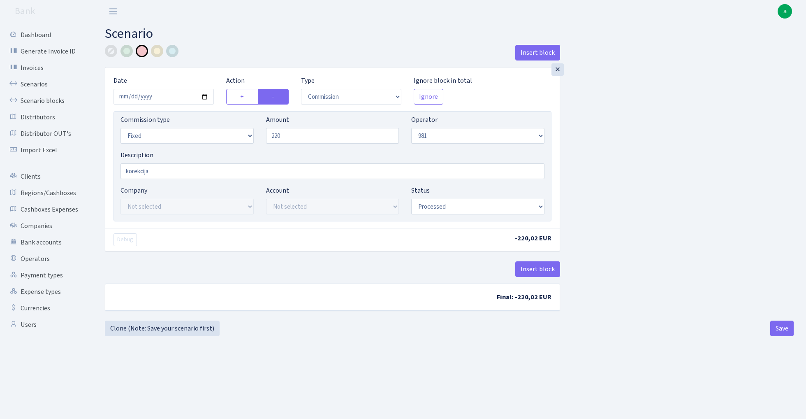
type input "220.00"
click at [723, 197] on div "Insert block × Date [DATE] Action + - Type --- In Out Commission Field required…" at bounding box center [449, 183] width 701 height 276
click at [785, 330] on button "Save" at bounding box center [782, 328] width 23 height 16
select select "commission"
select select "fixed"
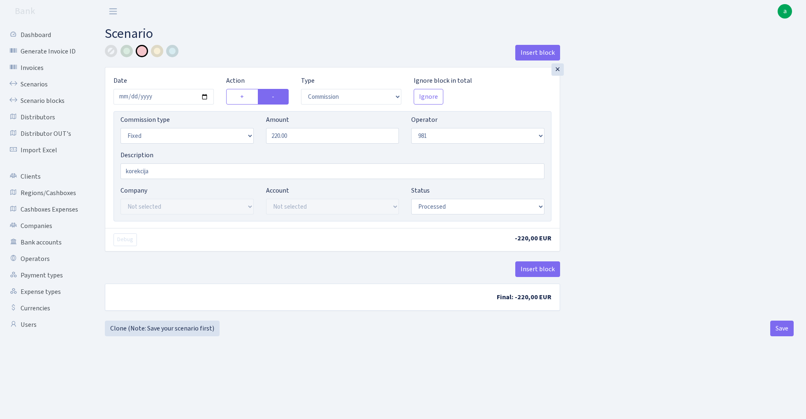
select select "61"
select select "processed"
click at [55, 101] on link "Scenario blocks" at bounding box center [45, 101] width 82 height 16
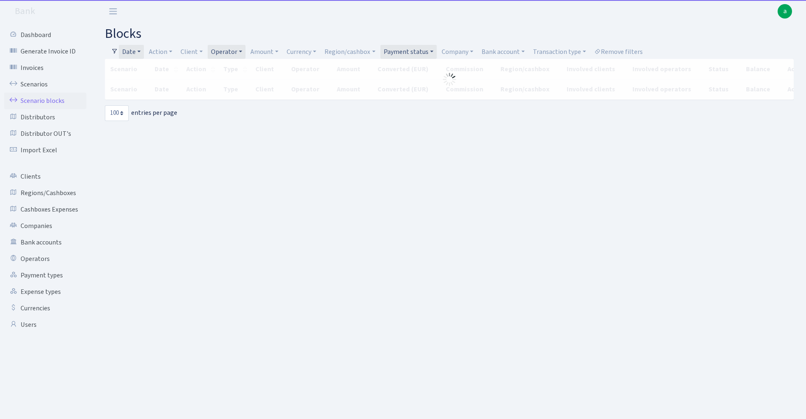
select select "100"
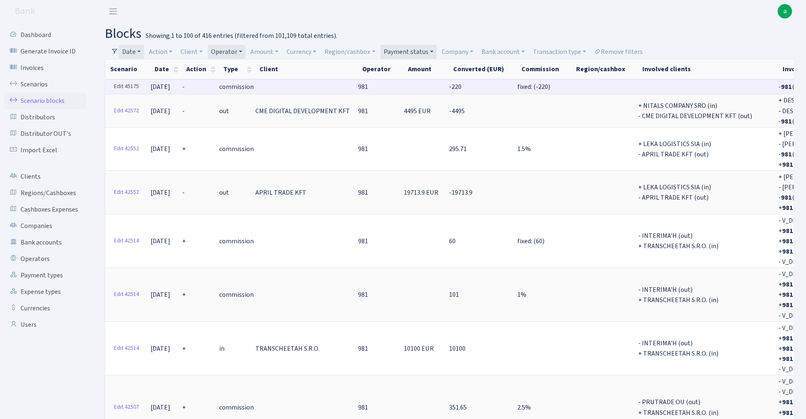
click at [130, 87] on link "Edit 45175" at bounding box center [126, 86] width 33 height 13
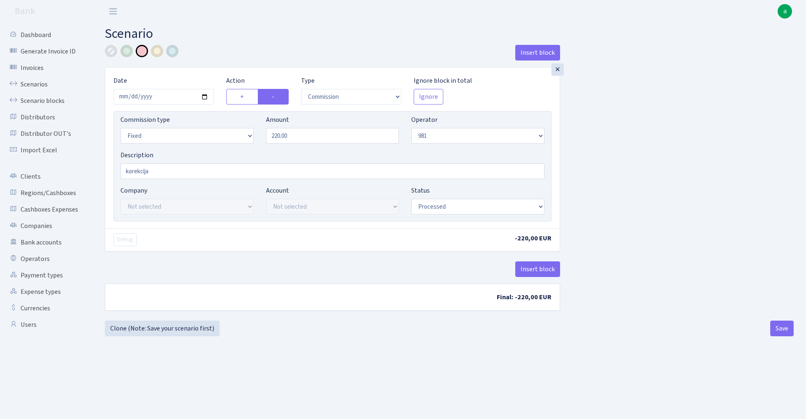
select select "commission"
select select "fixed"
select select "61"
select select "processed"
click at [304, 138] on input "220.00" at bounding box center [332, 136] width 133 height 16
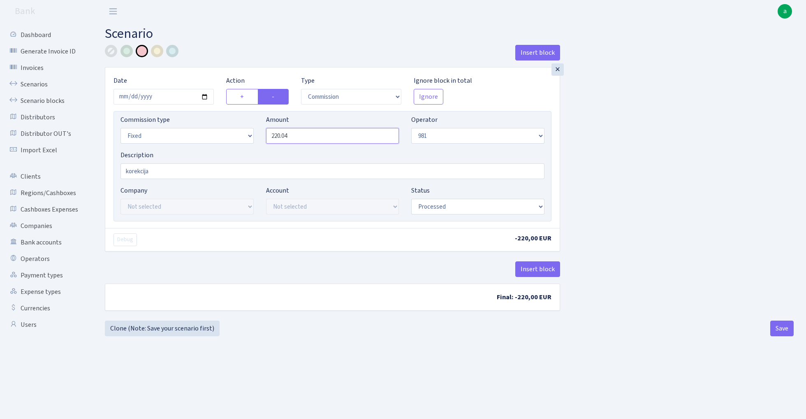
type input "220.04"
click at [683, 169] on div "Insert block × Date 2025-05-31 Action + - Type --- In Out Commission Field requ…" at bounding box center [449, 181] width 701 height 272
click at [781, 328] on button "Save" at bounding box center [782, 328] width 23 height 16
select select "commission"
select select "fixed"
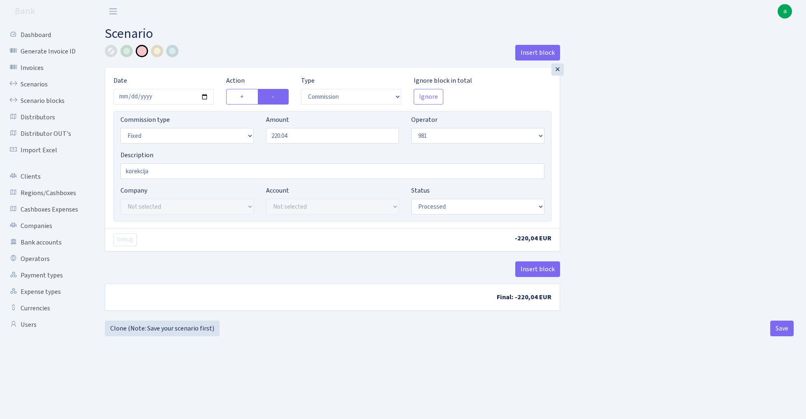
select select "61"
select select "processed"
click at [41, 101] on link "Scenario blocks" at bounding box center [45, 101] width 82 height 16
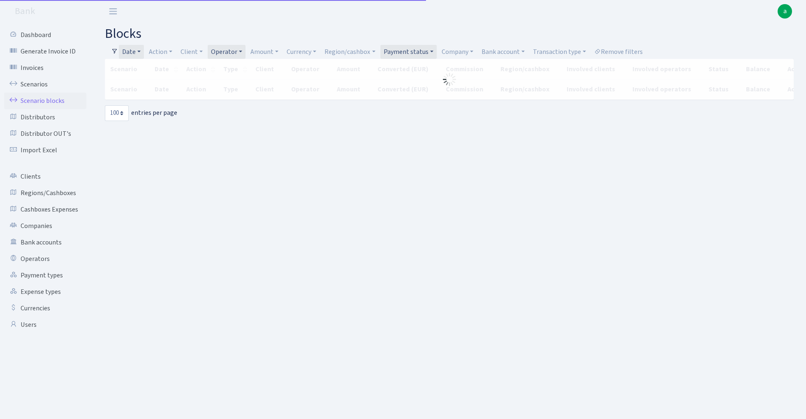
select select "100"
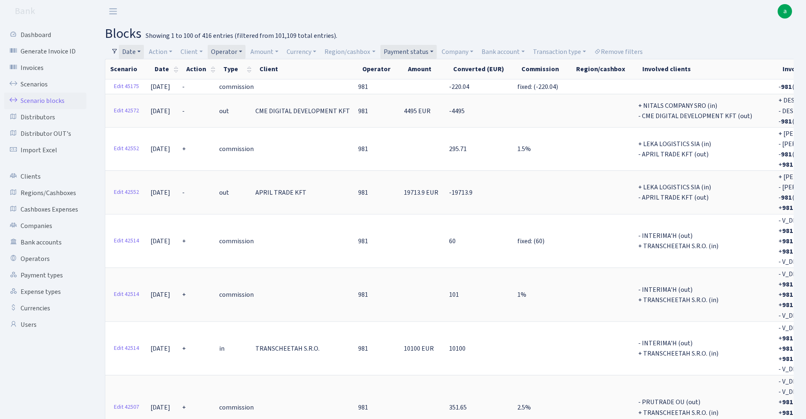
click at [140, 52] on link "Date" at bounding box center [131, 52] width 25 height 14
click at [159, 70] on input "01.05.2025 - 31.05.2025" at bounding box center [185, 68] width 98 height 16
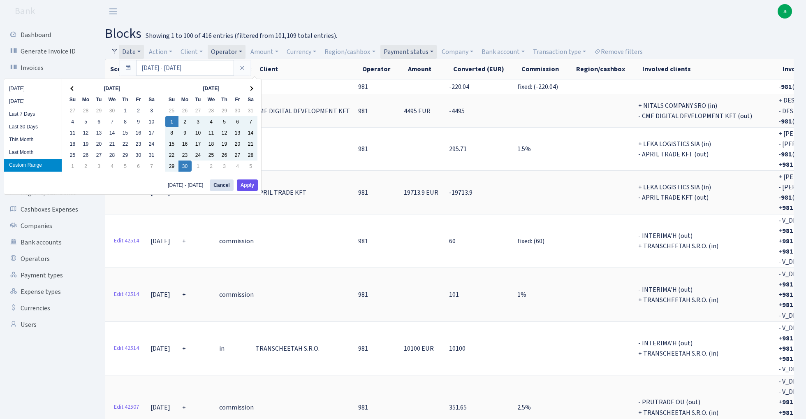
click at [252, 187] on button "Apply" at bounding box center [247, 185] width 21 height 12
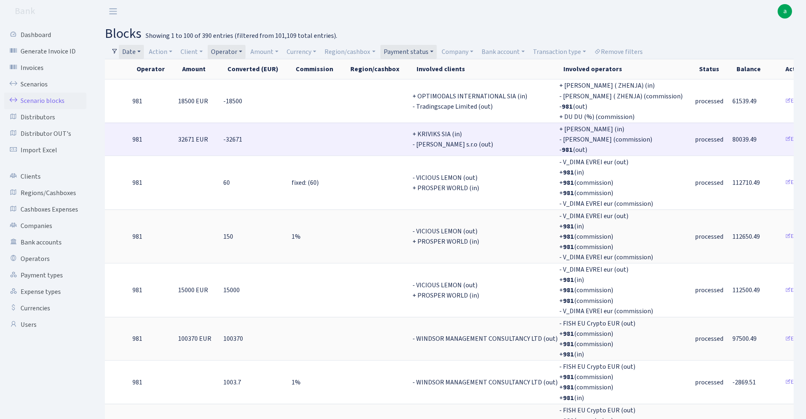
scroll to position [0, 238]
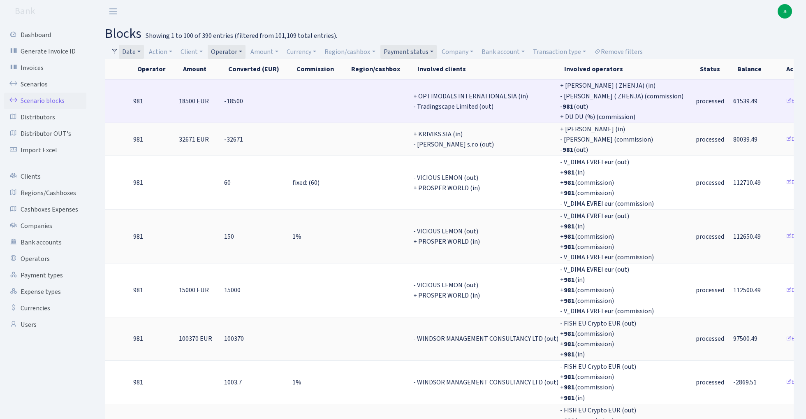
drag, startPoint x: 683, startPoint y: 100, endPoint x: 727, endPoint y: 100, distance: 44.0
click at [733, 100] on td "61539.49" at bounding box center [757, 100] width 49 height 43
copy span "61539.49"
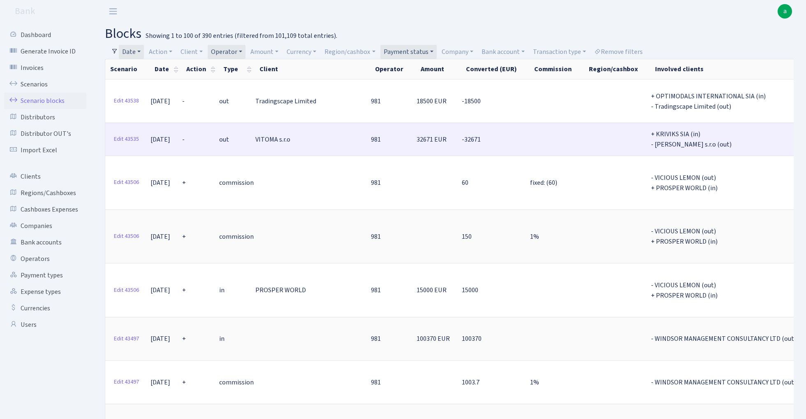
scroll to position [0, 0]
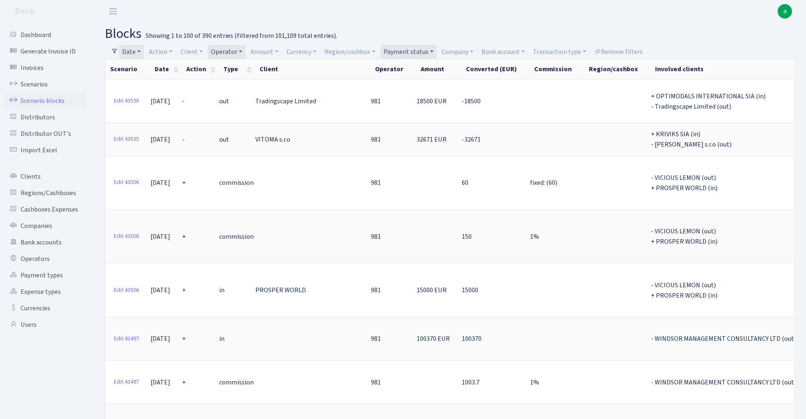
click at [421, 47] on link "Payment status" at bounding box center [409, 52] width 56 height 14
click at [422, 109] on li "pending" at bounding box center [413, 111] width 62 height 14
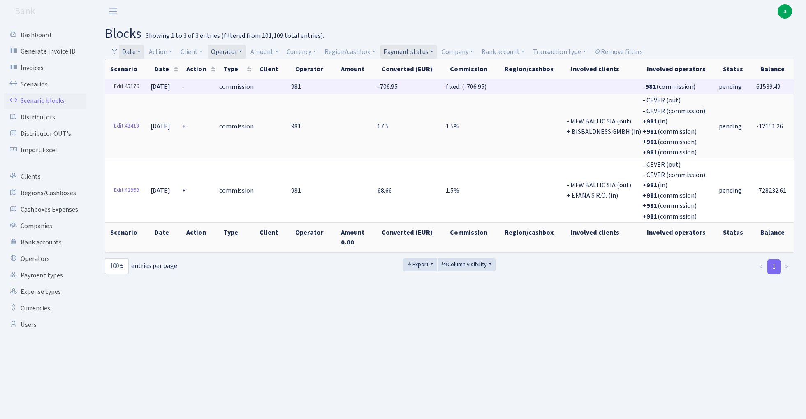
click at [127, 86] on link "Edit 45176" at bounding box center [126, 86] width 33 height 13
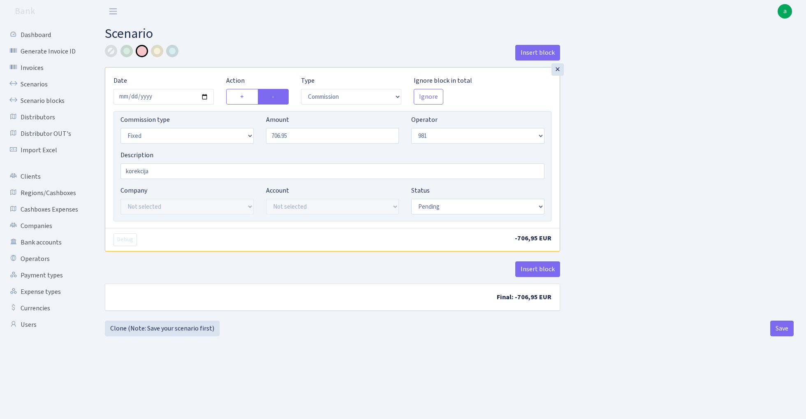
select select "commission"
select select "fixed"
select select "61"
select select "pending"
click at [298, 137] on input "706.95" at bounding box center [332, 136] width 133 height 16
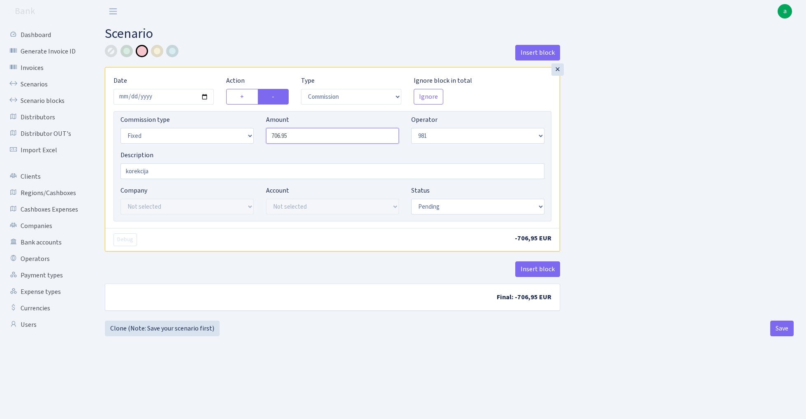
click at [298, 137] on input "706.95" at bounding box center [332, 136] width 133 height 16
type input "1,171.95"
click at [709, 206] on div "Insert block × Date 2025-06-30 Action + - Type --- In Out Commission Field requ…" at bounding box center [449, 183] width 701 height 276
click at [779, 330] on button "Save" at bounding box center [782, 328] width 23 height 16
select select "commission"
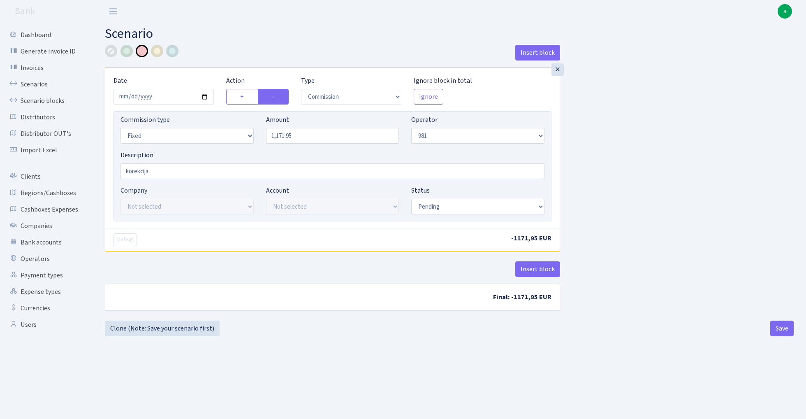
select select "fixed"
select select "61"
select select "processed"
click at [779, 332] on button "Save" at bounding box center [782, 328] width 23 height 16
select select "commission"
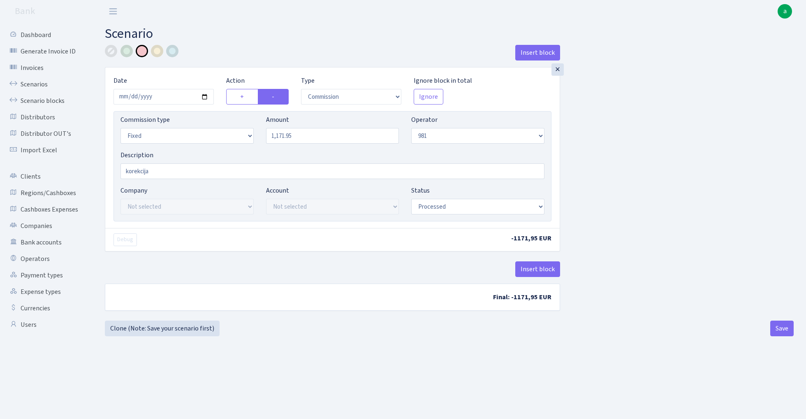
select select "fixed"
select select "61"
select select "processed"
click at [47, 100] on link "Scenario blocks" at bounding box center [45, 101] width 82 height 16
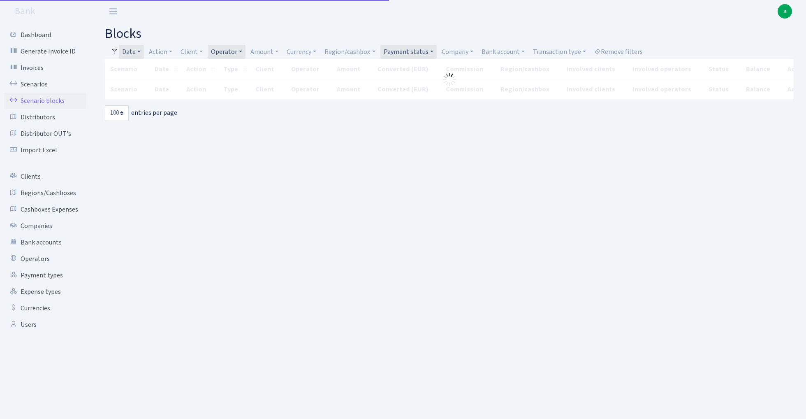
select select "100"
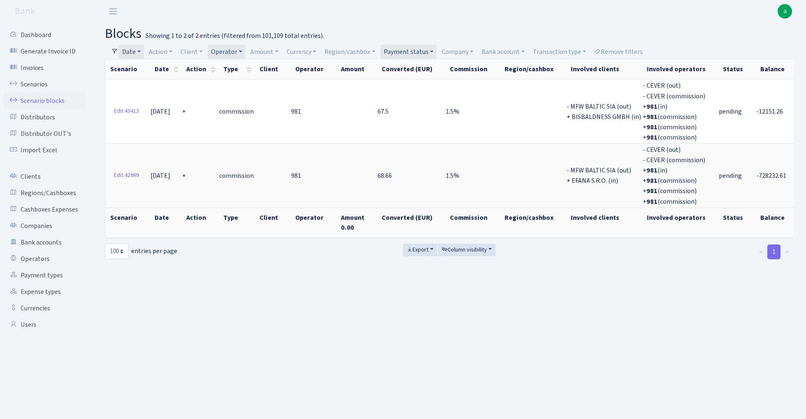
click at [407, 50] on link "Payment status" at bounding box center [409, 52] width 56 height 14
click at [406, 149] on li "processed" at bounding box center [413, 153] width 62 height 14
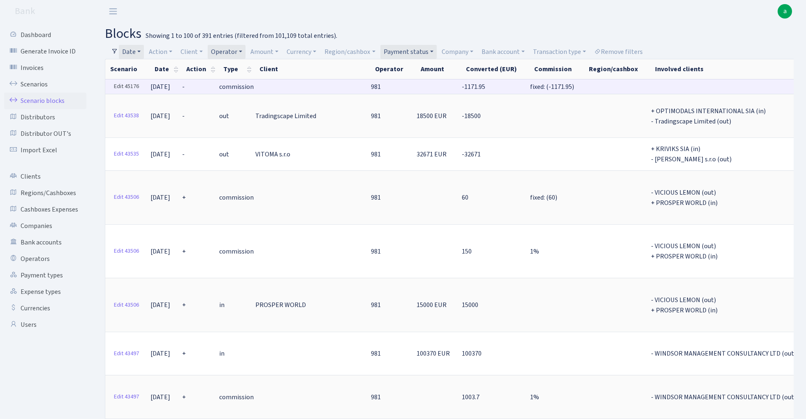
click at [129, 86] on link "Edit 45176" at bounding box center [126, 86] width 33 height 13
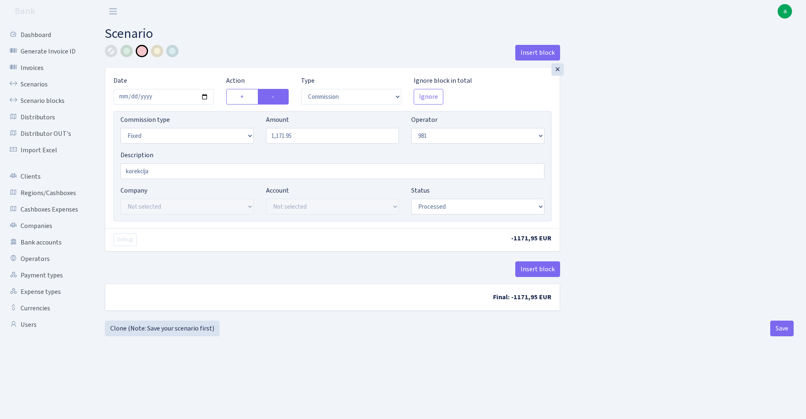
select select "commission"
select select "fixed"
select select "61"
select select "processed"
click at [280, 138] on input "1171.95" at bounding box center [332, 136] width 133 height 16
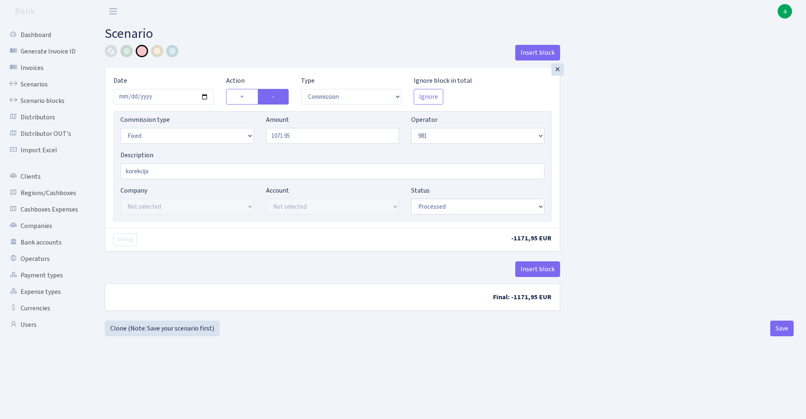
type input "1,071.95"
click at [621, 223] on div "Insert block × Date [DATE] Action + - Type --- In Out Commission Field required…" at bounding box center [449, 183] width 701 height 276
click at [780, 332] on button "Save" at bounding box center [782, 328] width 23 height 16
select select "commission"
select select "fixed"
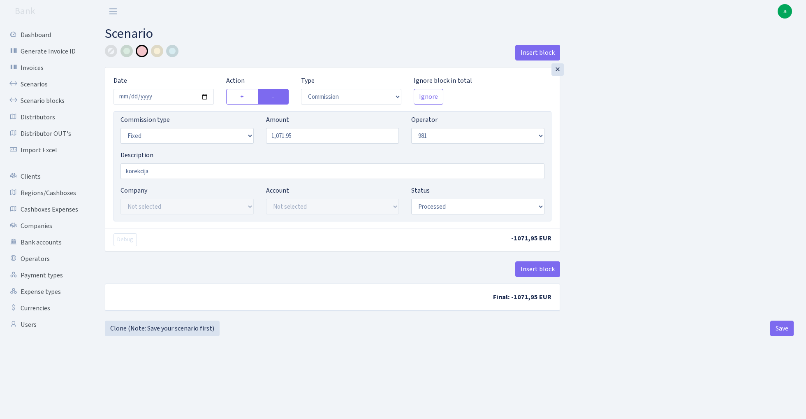
select select "61"
select select "processed"
click at [56, 99] on link "Scenario blocks" at bounding box center [45, 101] width 82 height 16
